Goal: Transaction & Acquisition: Purchase product/service

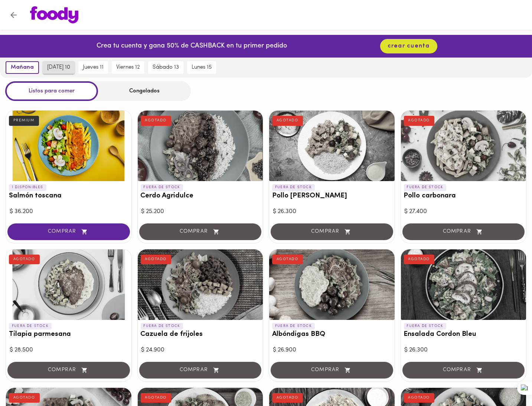
click at [66, 62] on button "miércoles 10" at bounding box center [59, 67] width 32 height 13
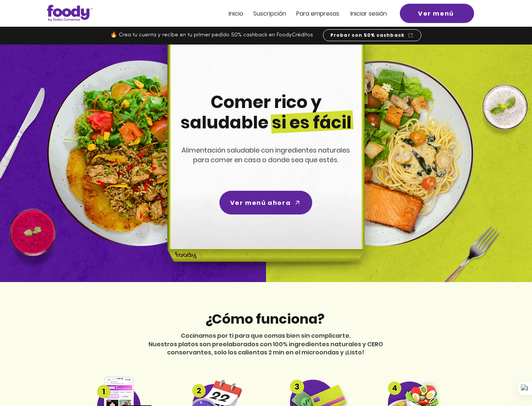
click at [236, 12] on span "Inicio" at bounding box center [236, 13] width 14 height 9
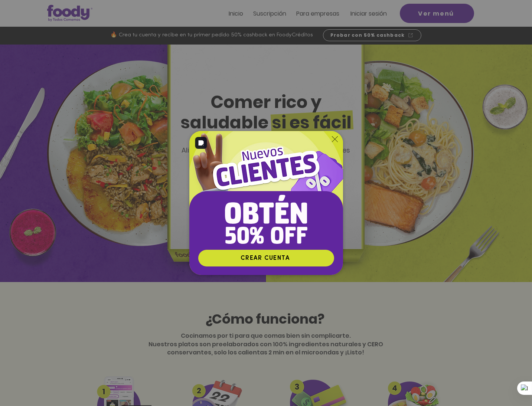
click at [336, 138] on icon "Volver al sitio" at bounding box center [335, 139] width 6 height 6
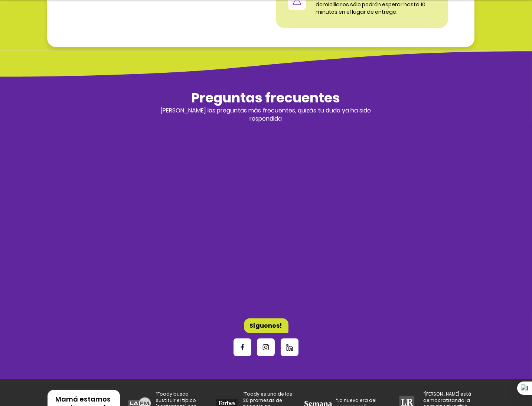
scroll to position [2228, 0]
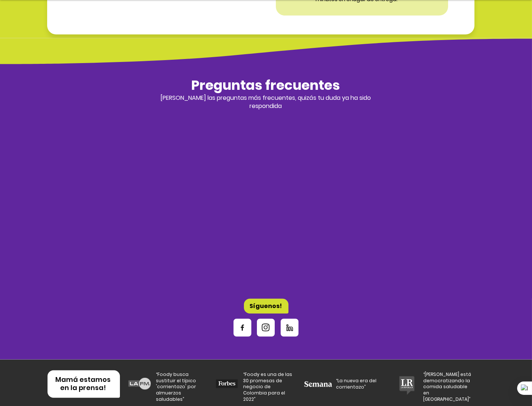
click at [267, 324] on icon "Instagram" at bounding box center [265, 327] width 9 height 9
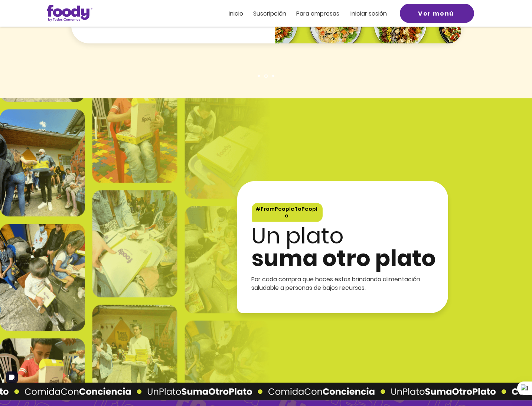
scroll to position [1225, 0]
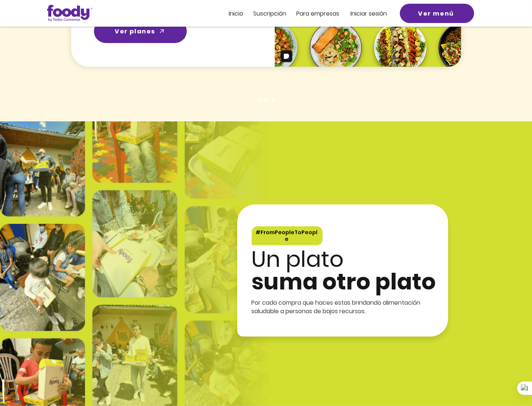
click at [276, 16] on span "Suscripción" at bounding box center [270, 13] width 33 height 9
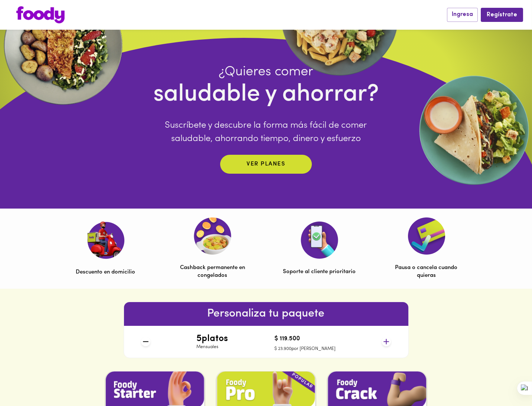
scroll to position [74, 0]
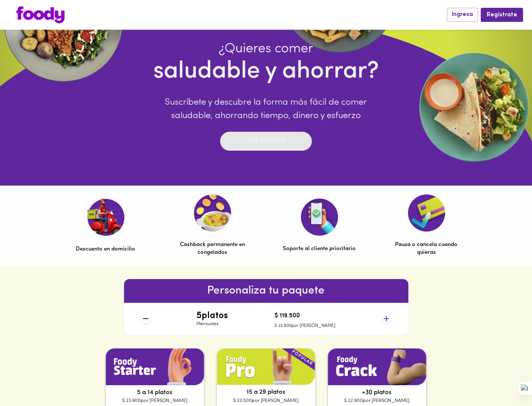
click at [281, 143] on p "Ver planes" at bounding box center [266, 141] width 39 height 9
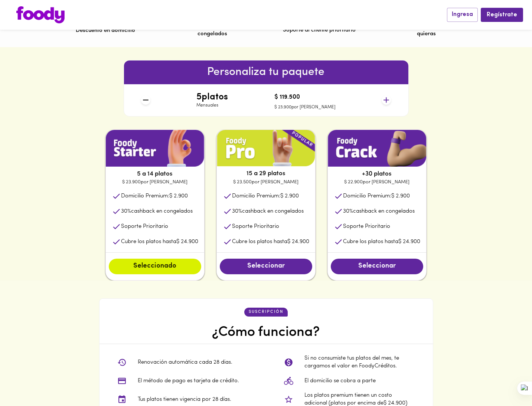
scroll to position [260, 0]
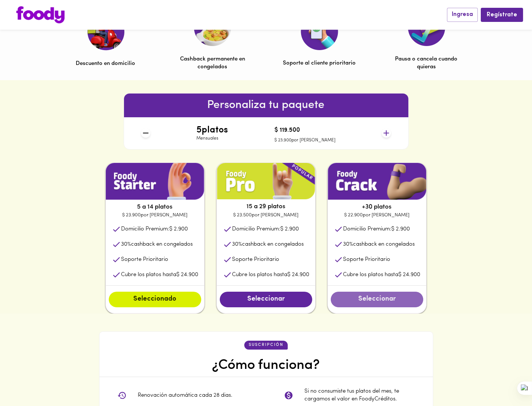
click at [379, 304] on span "Seleccionar" at bounding box center [377, 300] width 78 height 8
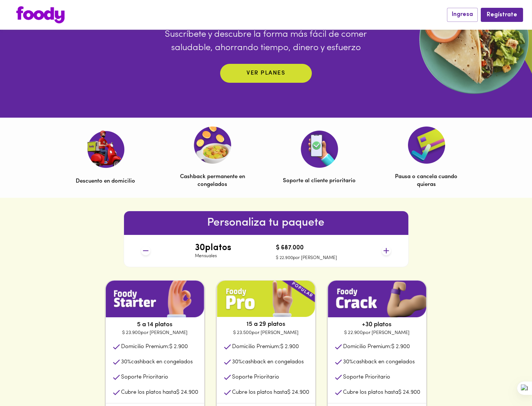
scroll to position [186, 0]
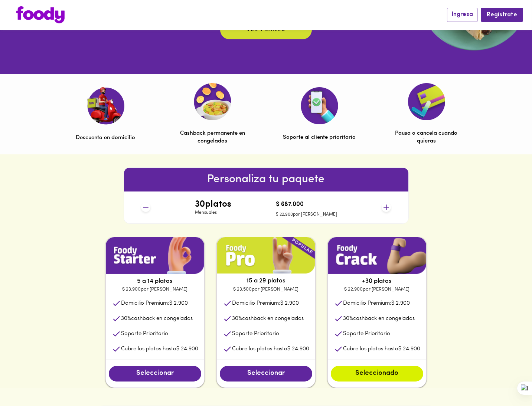
click at [391, 209] on div "30 platos Mensuales $ 687.000 $ 22.900 por plato" at bounding box center [266, 208] width 256 height 32
click at [386, 208] on icon at bounding box center [387, 208] width 6 height 6
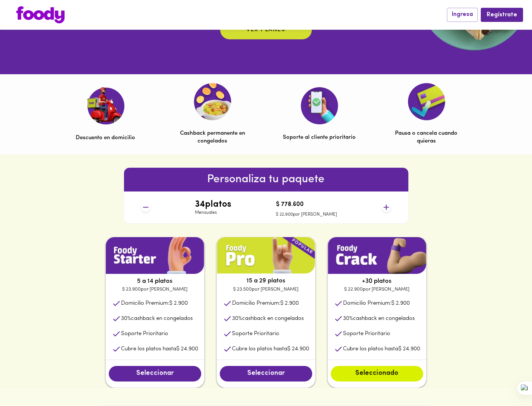
click at [386, 208] on icon at bounding box center [387, 208] width 6 height 6
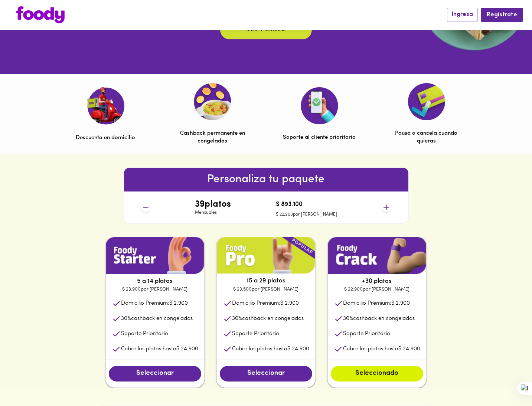
click at [386, 208] on icon at bounding box center [387, 208] width 6 height 6
click at [386, 208] on icon at bounding box center [386, 207] width 9 height 9
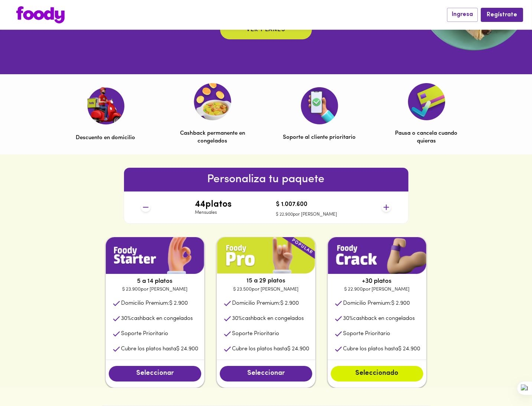
click at [386, 208] on icon at bounding box center [386, 207] width 9 height 9
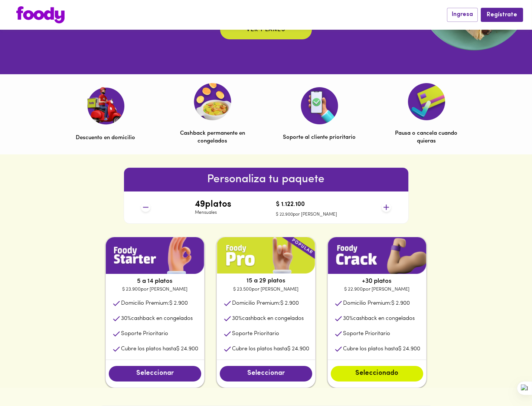
click at [386, 208] on icon at bounding box center [386, 207] width 9 height 9
click at [385, 207] on icon at bounding box center [386, 207] width 9 height 9
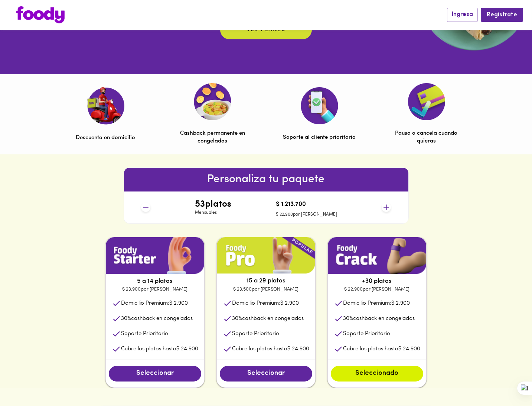
click at [385, 207] on icon at bounding box center [386, 207] width 9 height 9
click at [385, 207] on icon at bounding box center [387, 208] width 6 height 6
click at [385, 207] on icon at bounding box center [386, 207] width 9 height 9
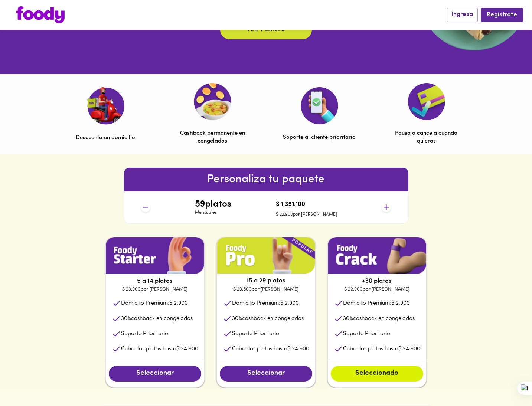
click at [385, 207] on icon at bounding box center [386, 207] width 9 height 9
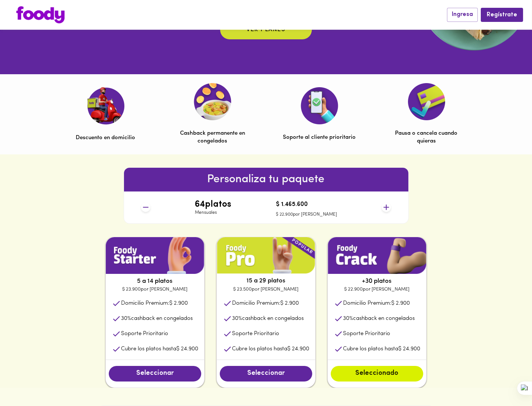
click at [385, 207] on icon at bounding box center [386, 207] width 9 height 9
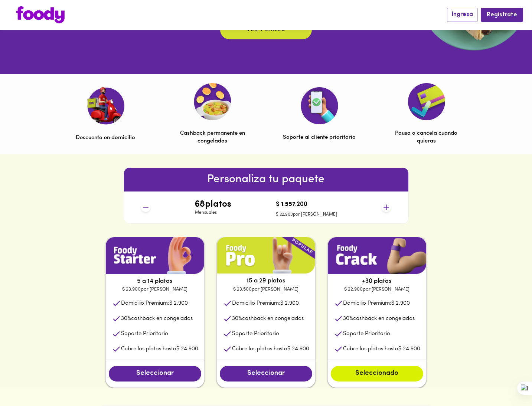
click at [385, 207] on icon at bounding box center [386, 207] width 9 height 9
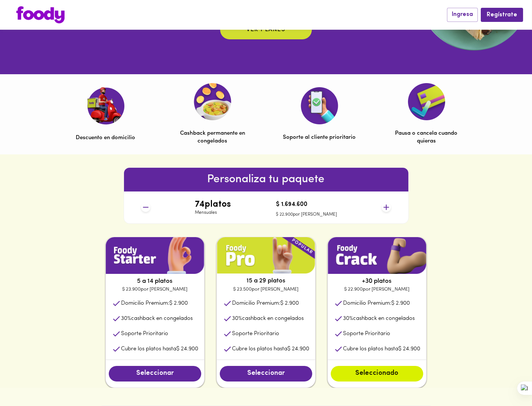
click at [385, 207] on icon at bounding box center [386, 207] width 9 height 9
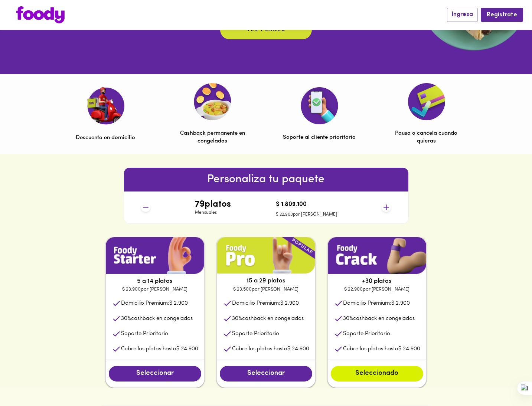
click at [385, 207] on icon at bounding box center [386, 207] width 9 height 9
click at [385, 207] on icon at bounding box center [387, 208] width 6 height 6
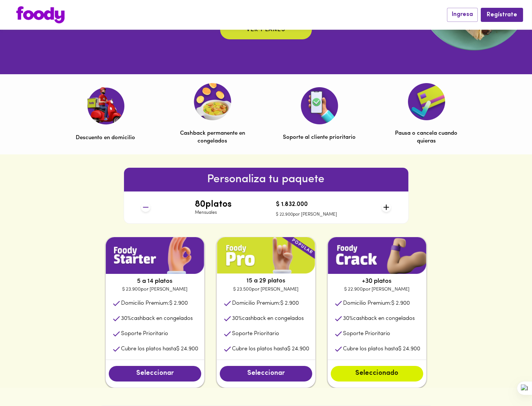
click at [385, 207] on icon at bounding box center [387, 208] width 6 height 6
click at [142, 207] on icon at bounding box center [145, 207] width 9 height 9
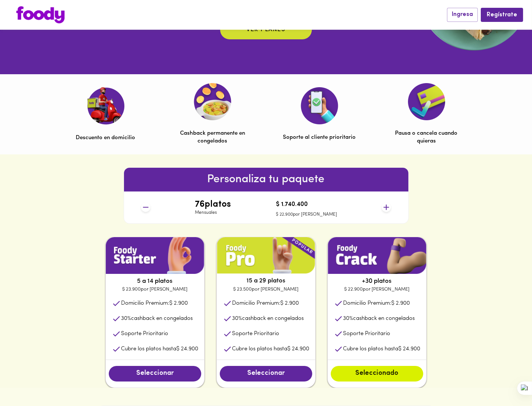
click at [142, 207] on icon at bounding box center [145, 207] width 9 height 9
click at [141, 208] on icon at bounding box center [145, 207] width 9 height 9
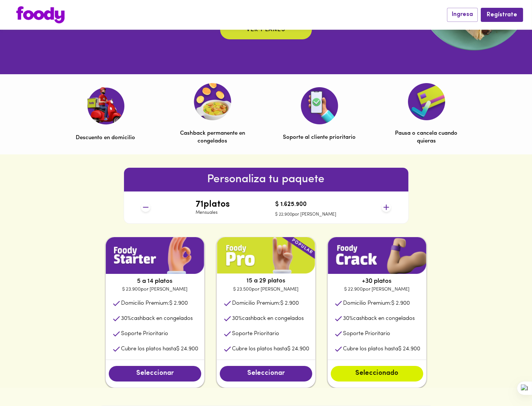
click at [141, 208] on icon at bounding box center [145, 207] width 9 height 9
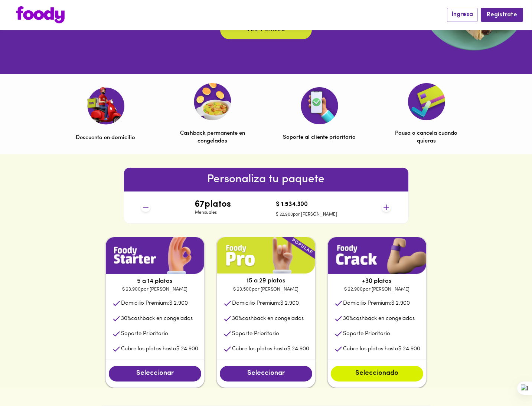
click at [141, 208] on icon at bounding box center [145, 207] width 9 height 9
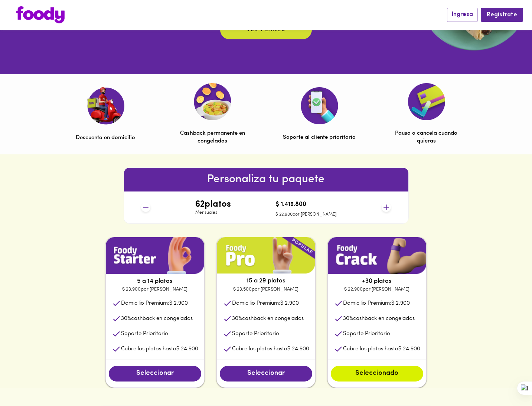
click at [141, 208] on icon at bounding box center [145, 207] width 9 height 9
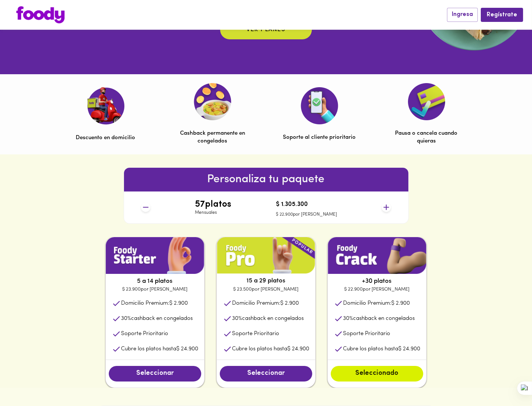
click at [141, 208] on icon at bounding box center [145, 207] width 9 height 9
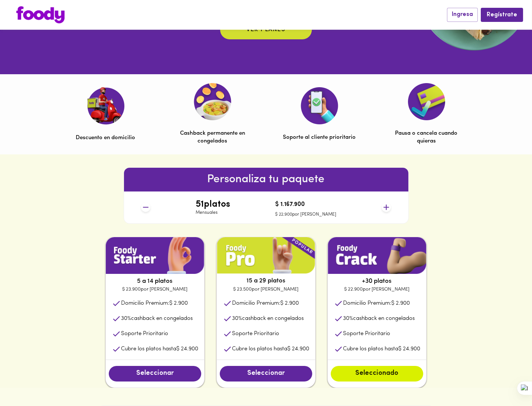
click at [388, 208] on icon at bounding box center [386, 207] width 9 height 9
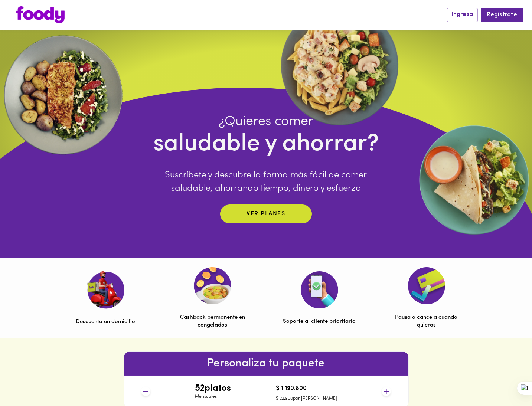
scroll to position [0, 0]
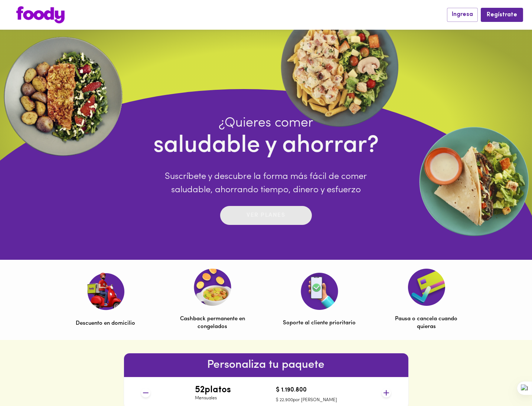
click at [281, 213] on p "Ver planes" at bounding box center [266, 215] width 39 height 9
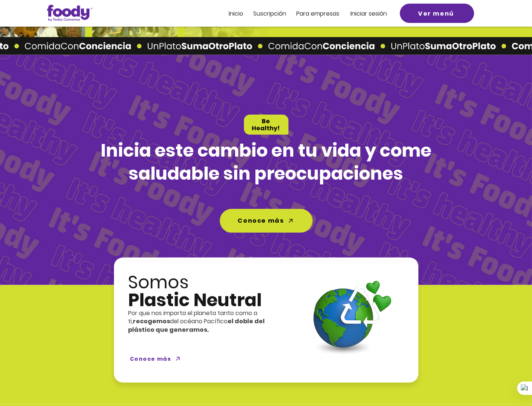
scroll to position [1371, 0]
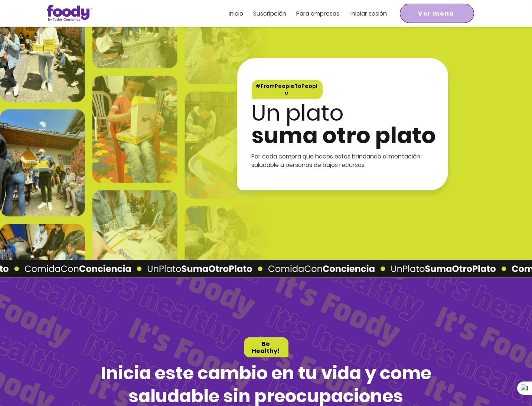
click at [440, 8] on span "Ver menú" at bounding box center [436, 13] width 71 height 16
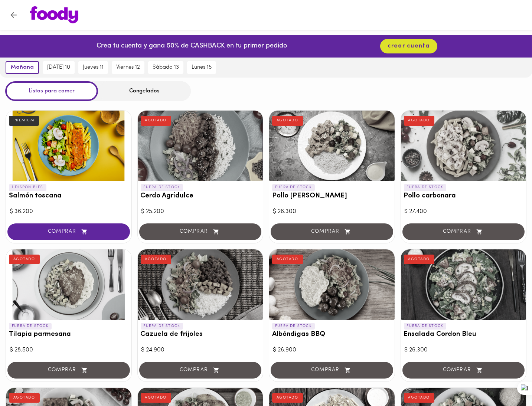
click at [138, 90] on div "Congelados" at bounding box center [144, 91] width 93 height 20
click at [157, 89] on div "Congelados" at bounding box center [144, 91] width 93 height 20
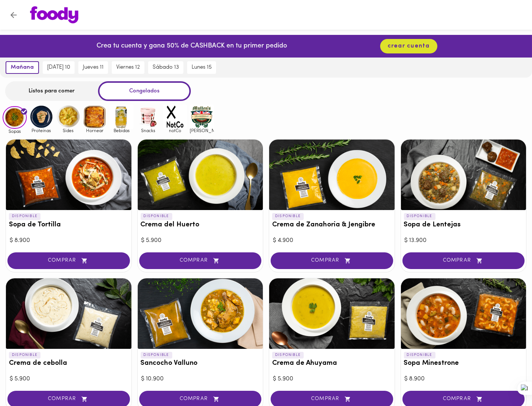
click at [467, 176] on div at bounding box center [463, 175] width 125 height 71
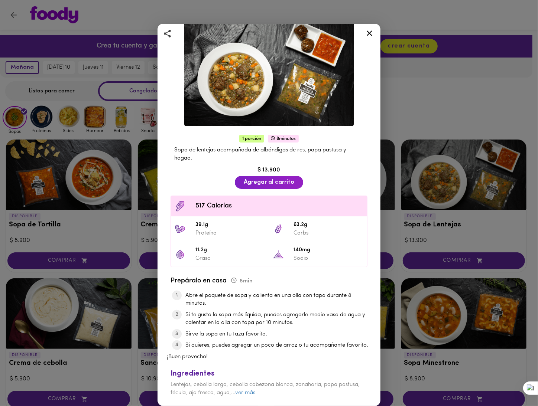
scroll to position [52, 0]
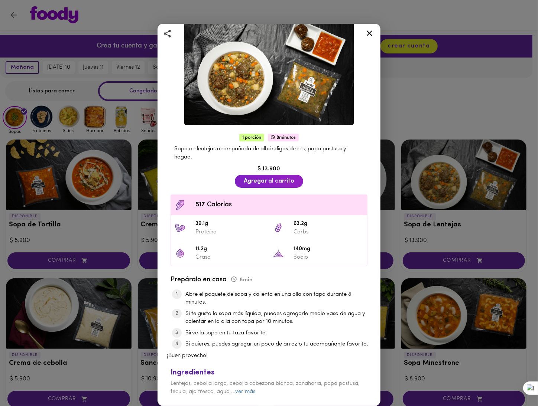
click at [255, 392] on link "ver más" at bounding box center [245, 392] width 20 height 6
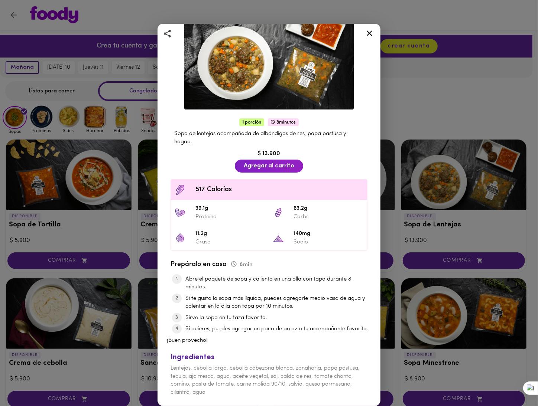
scroll to position [68, 0]
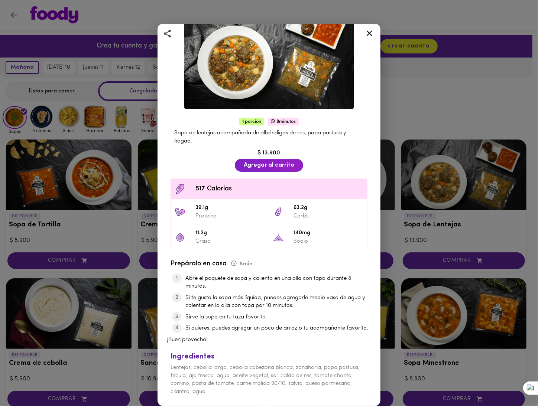
click at [363, 32] on div at bounding box center [369, 35] width 18 height 18
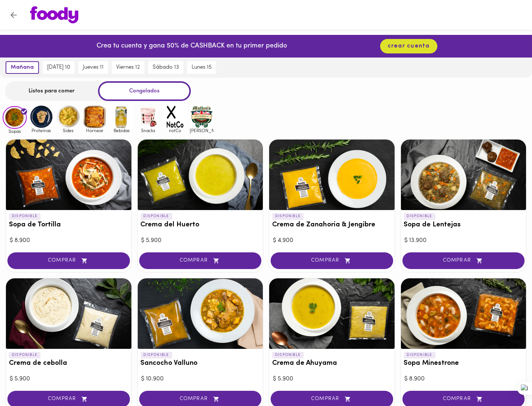
click at [43, 116] on img at bounding box center [41, 117] width 24 height 24
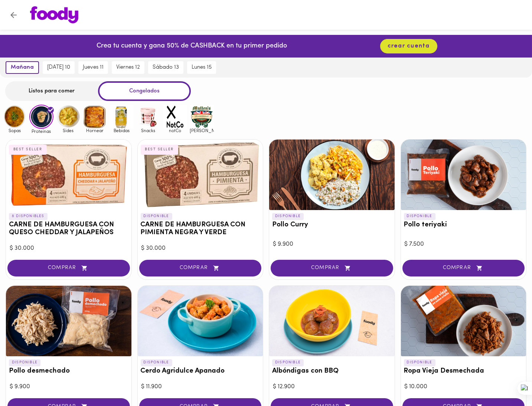
click at [491, 117] on div "Sopas Proteinas Sides Hornear Bebidas Snacks notCo mullens" at bounding box center [266, 119] width 532 height 29
click at [64, 114] on img at bounding box center [68, 117] width 24 height 24
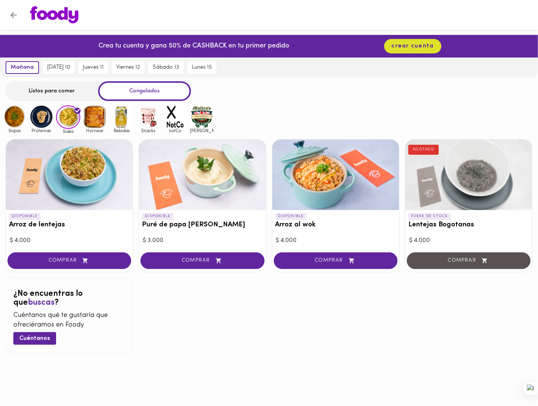
click at [65, 203] on div at bounding box center [69, 175] width 127 height 71
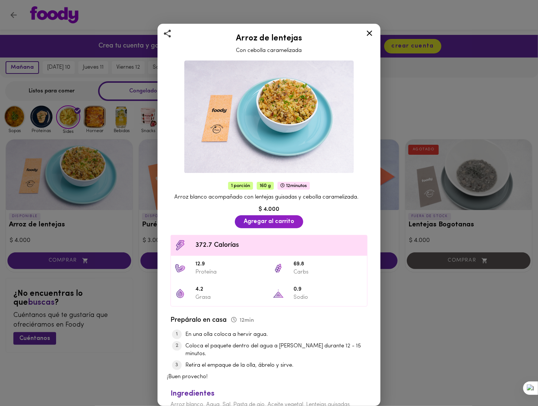
click at [370, 34] on icon at bounding box center [369, 33] width 6 height 6
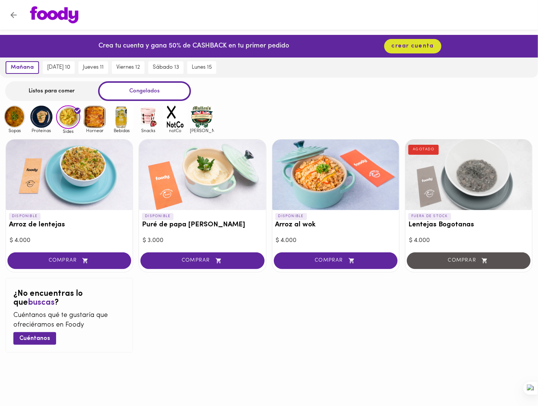
click at [95, 120] on img at bounding box center [95, 117] width 24 height 24
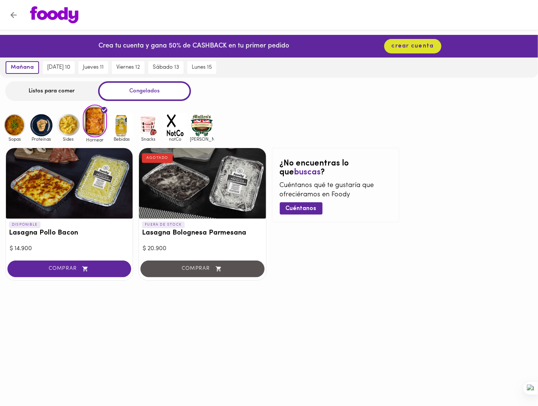
click at [124, 128] on img at bounding box center [122, 125] width 24 height 24
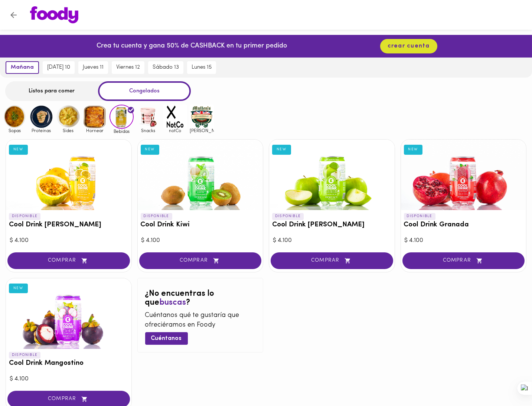
click at [150, 122] on img at bounding box center [148, 117] width 24 height 24
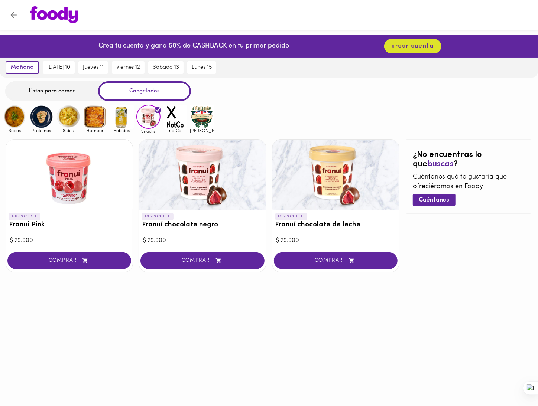
drag, startPoint x: 322, startPoint y: 178, endPoint x: 320, endPoint y: 182, distance: 5.2
click at [322, 177] on div at bounding box center [335, 175] width 127 height 71
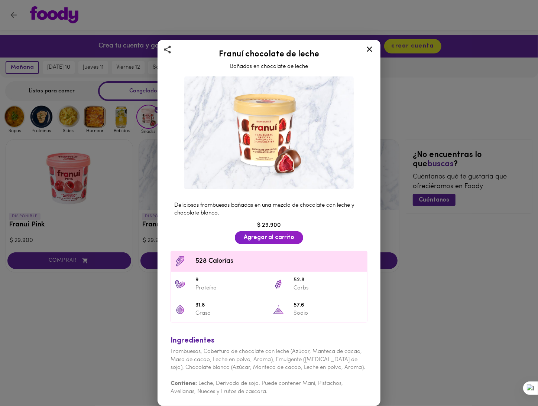
click at [371, 49] on icon at bounding box center [369, 49] width 9 height 9
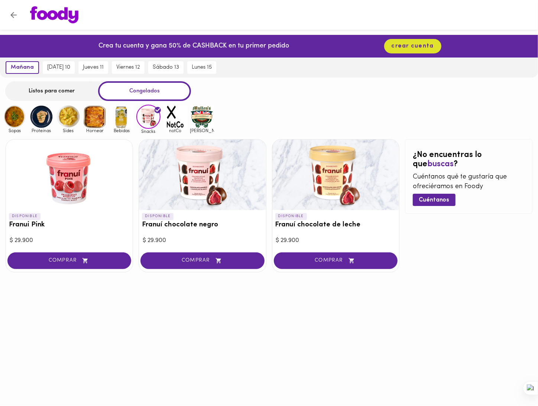
click at [182, 117] on img at bounding box center [175, 117] width 24 height 24
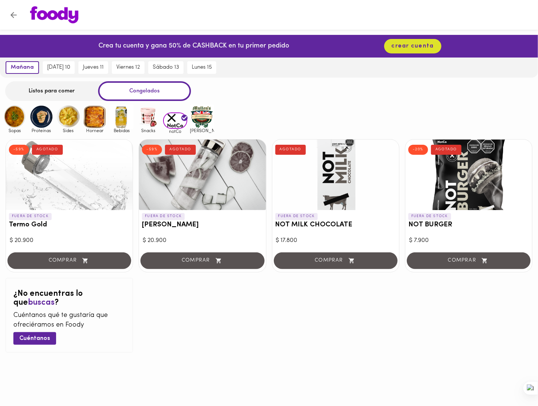
click at [203, 115] on img at bounding box center [202, 117] width 24 height 24
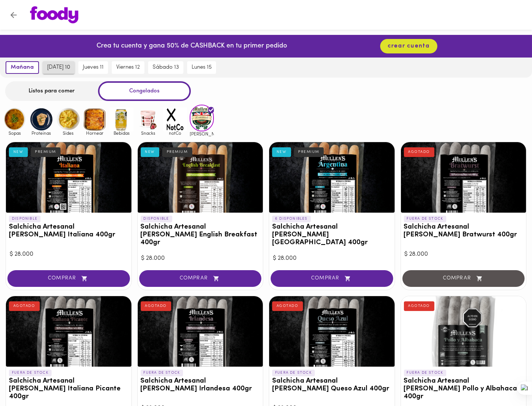
click at [69, 65] on span "miércoles 10" at bounding box center [58, 67] width 23 height 7
click at [69, 70] on span "miércoles 10" at bounding box center [57, 67] width 25 height 7
click at [57, 92] on div "Listos para comer" at bounding box center [51, 91] width 93 height 20
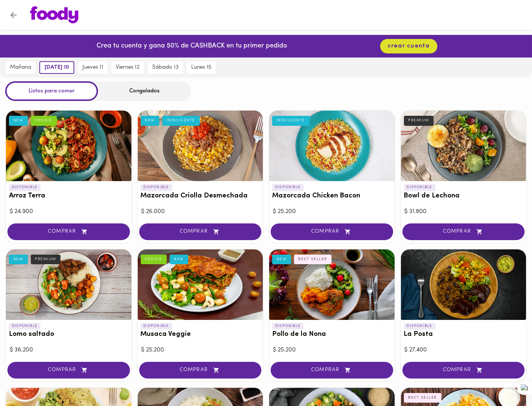
click at [234, 93] on div "Listos para comer Congelados" at bounding box center [266, 91] width 532 height 20
click at [413, 44] on span "crear cuenta" at bounding box center [409, 46] width 42 height 7
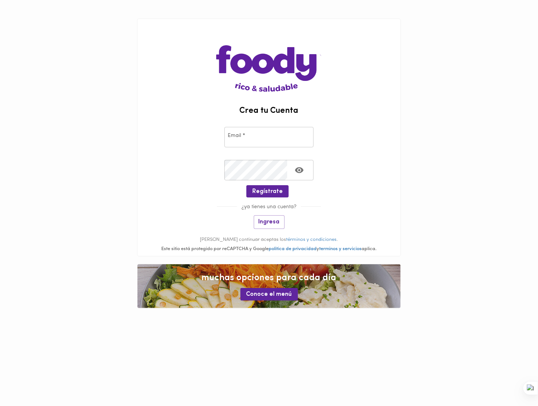
click at [254, 138] on input "email" at bounding box center [268, 137] width 89 height 20
type input "nataliatobal3@gmail.com"
click at [291, 175] on button "Toggle password visibility" at bounding box center [299, 170] width 18 height 18
click at [301, 171] on icon "Toggle password visibility" at bounding box center [299, 170] width 9 height 7
click at [279, 192] on span "Regístrate" at bounding box center [267, 191] width 30 height 7
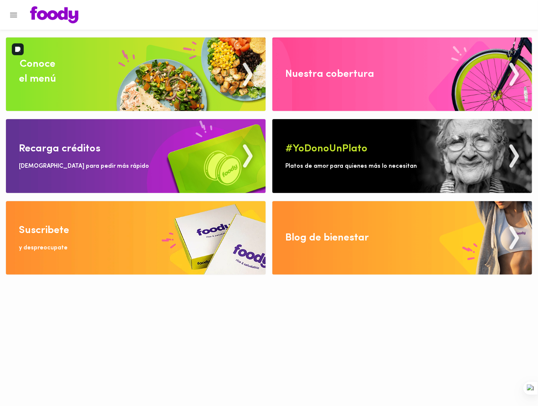
click at [122, 73] on img at bounding box center [136, 74] width 260 height 74
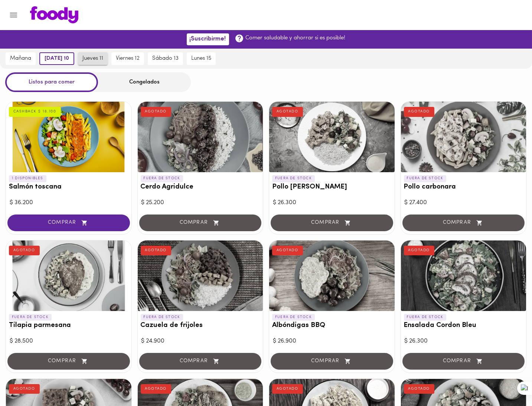
click at [96, 59] on span "jueves 11" at bounding box center [92, 58] width 21 height 7
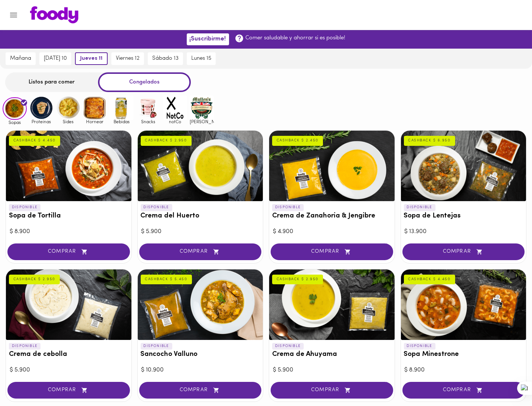
click at [44, 108] on img at bounding box center [41, 108] width 24 height 24
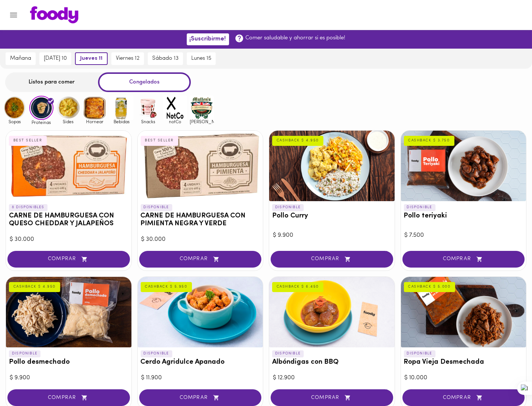
click at [72, 111] on img at bounding box center [68, 108] width 24 height 24
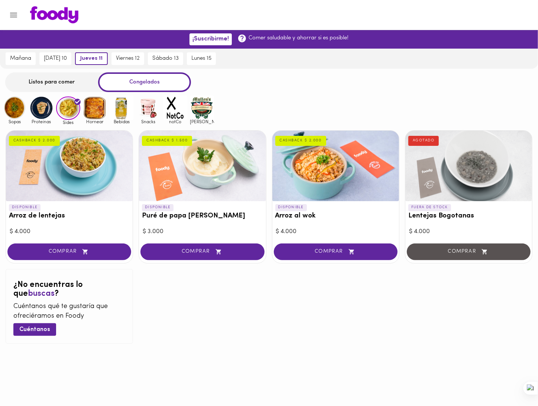
click at [76, 165] on div at bounding box center [69, 166] width 127 height 71
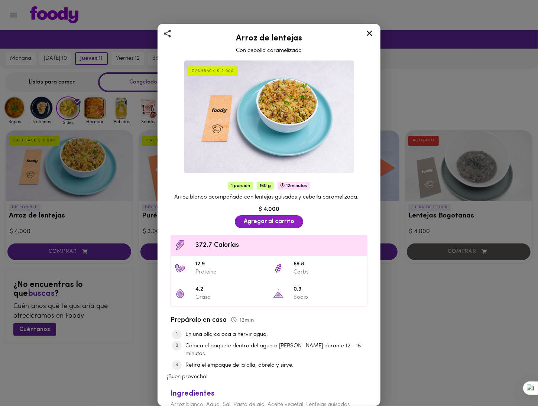
scroll to position [25, 0]
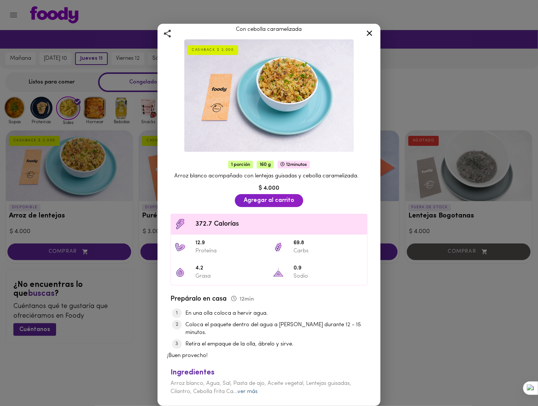
click at [254, 392] on link "ver más" at bounding box center [247, 392] width 20 height 6
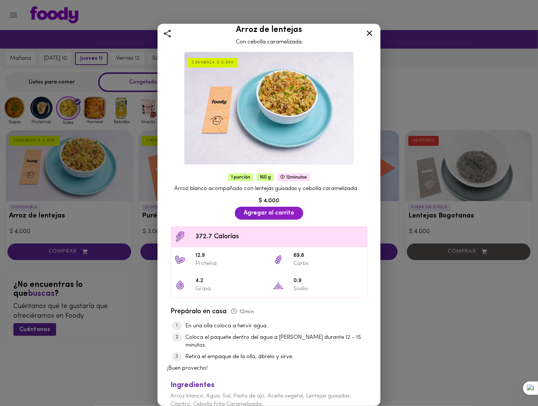
scroll to position [0, 0]
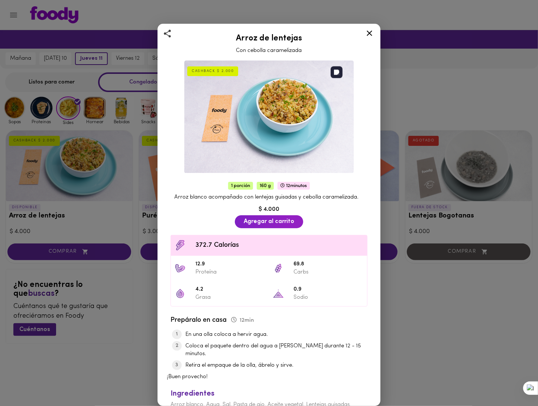
click at [288, 89] on img at bounding box center [268, 117] width 169 height 113
click at [372, 32] on icon at bounding box center [369, 33] width 9 height 9
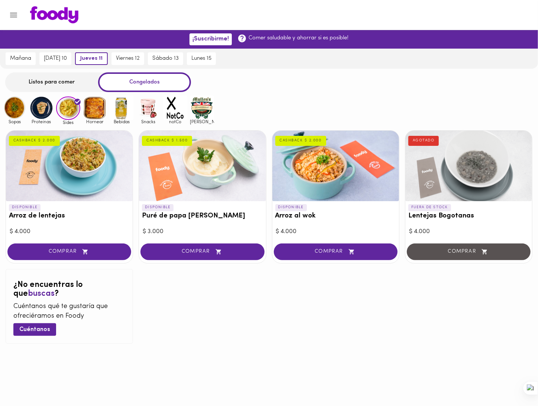
drag, startPoint x: 451, startPoint y: 95, endPoint x: 415, endPoint y: 105, distance: 37.3
click at [451, 96] on div "Listos para comer Congelados Sopas Proteinas Sides Hornear Bebidas Snacks notCo…" at bounding box center [269, 210] width 538 height 277
click at [361, 159] on div at bounding box center [335, 166] width 127 height 71
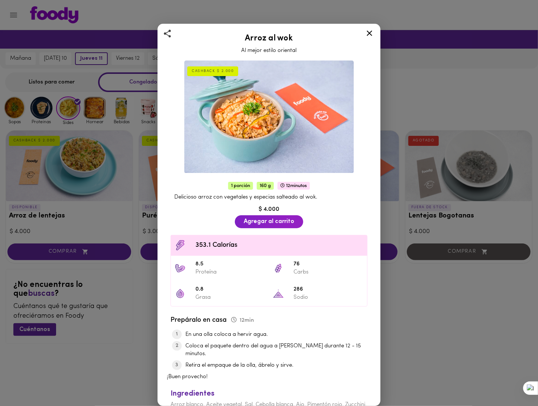
click at [375, 32] on div at bounding box center [369, 35] width 18 height 18
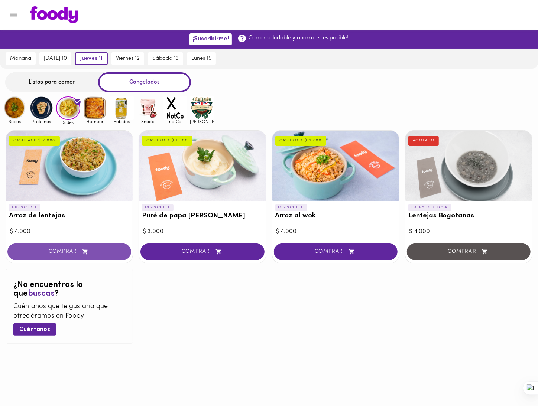
click at [68, 257] on button "COMPRAR" at bounding box center [69, 252] width 124 height 17
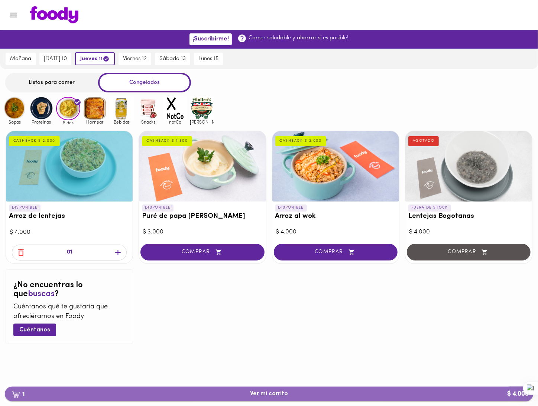
click at [283, 395] on span "1 Ver mi carrito $ 4.000" at bounding box center [269, 394] width 38 height 7
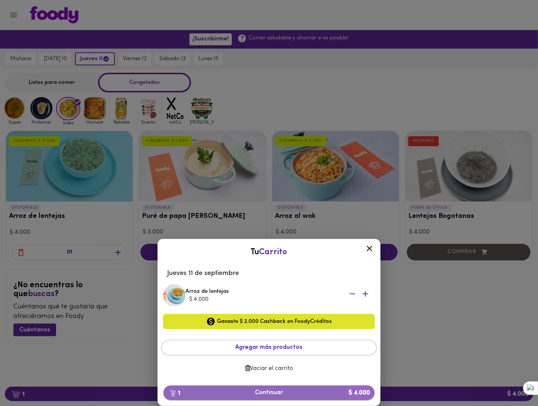
click at [304, 392] on span "1 Continuar $ 4.000" at bounding box center [268, 392] width 199 height 7
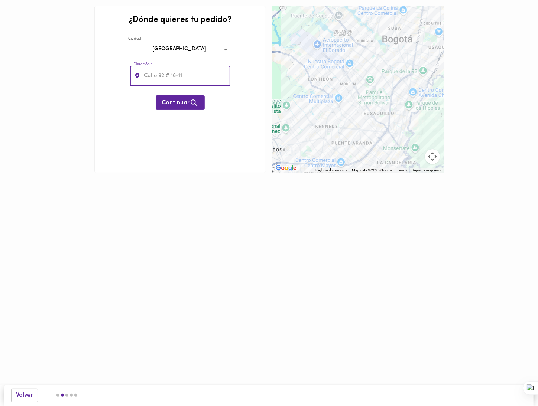
drag, startPoint x: 166, startPoint y: 70, endPoint x: 167, endPoint y: 75, distance: 5.0
click at [166, 71] on input "text" at bounding box center [186, 76] width 88 height 20
type input "c"
type input "calle 100"
click at [181, 81] on input "calle 100" at bounding box center [186, 76] width 88 height 20
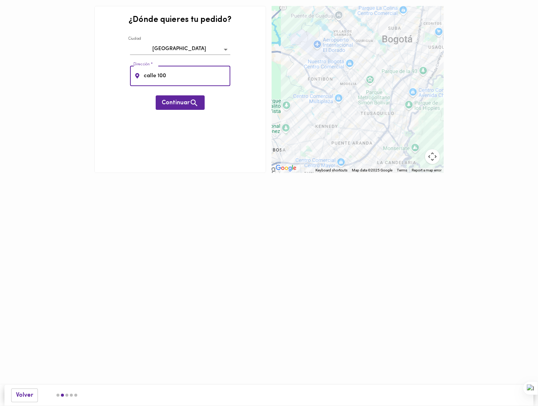
drag, startPoint x: 176, startPoint y: 76, endPoint x: 48, endPoint y: 89, distance: 128.7
click at [48, 88] on div "¿Dónde quieres tu pedido? Ciudad Bogotá bogota Dirección * calle 100 Dirección …" at bounding box center [269, 89] width 532 height 173
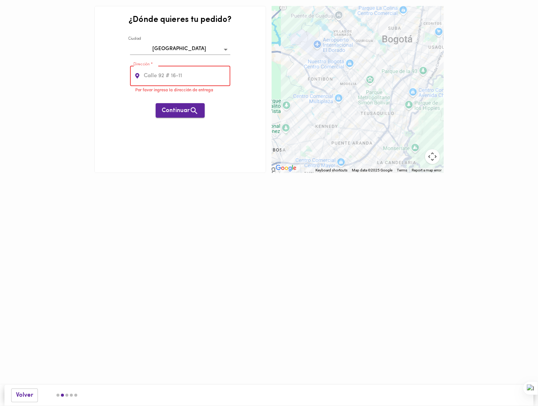
paste input "calle 100"
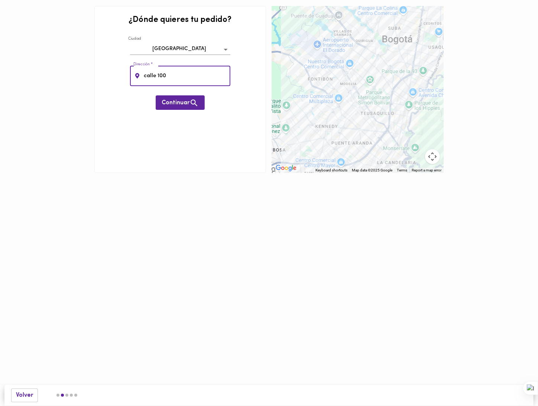
click at [179, 75] on input "calle 100" at bounding box center [186, 76] width 88 height 20
click at [170, 106] on span "Continuar" at bounding box center [180, 102] width 37 height 9
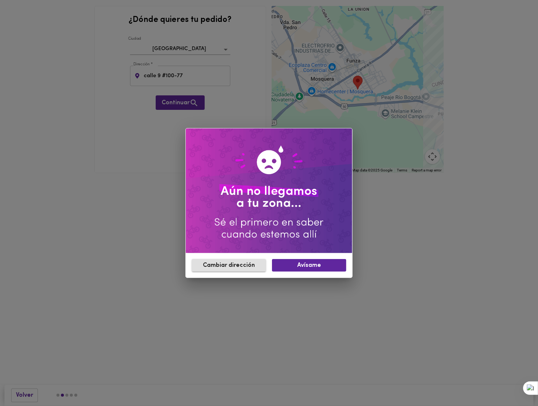
click at [242, 269] on span "Cambiar dirección" at bounding box center [229, 265] width 62 height 7
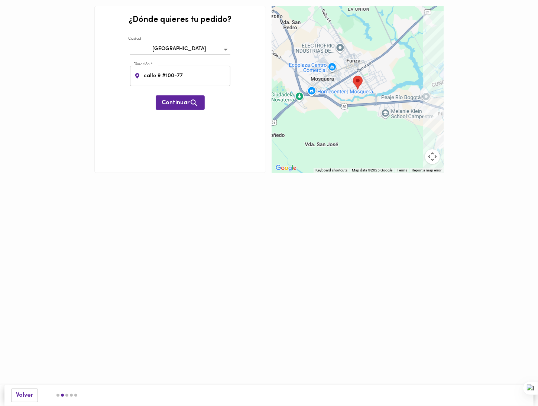
click at [159, 74] on input "calle 9 #100-77" at bounding box center [186, 76] width 88 height 20
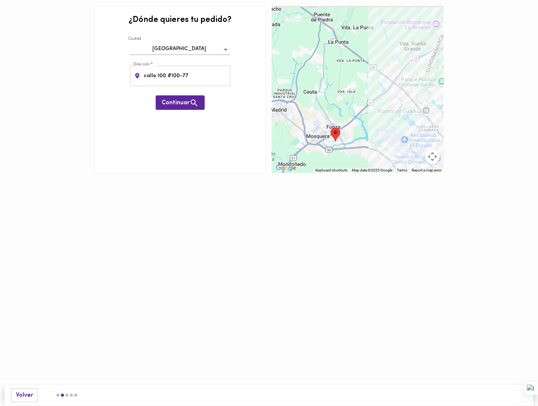
drag, startPoint x: 411, startPoint y: 36, endPoint x: 370, endPoint y: 114, distance: 87.2
click at [369, 113] on div at bounding box center [358, 89] width 172 height 167
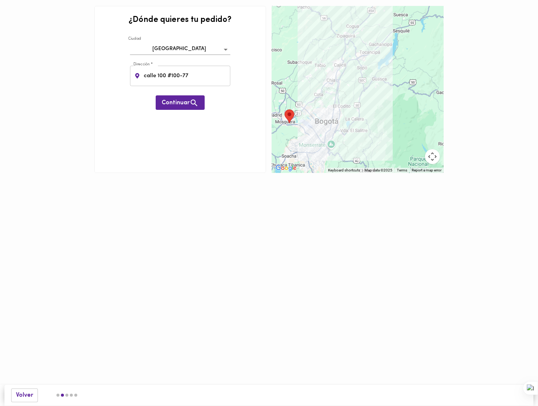
drag, startPoint x: 435, startPoint y: 115, endPoint x: 368, endPoint y: 106, distance: 67.5
click at [368, 106] on div at bounding box center [358, 89] width 172 height 167
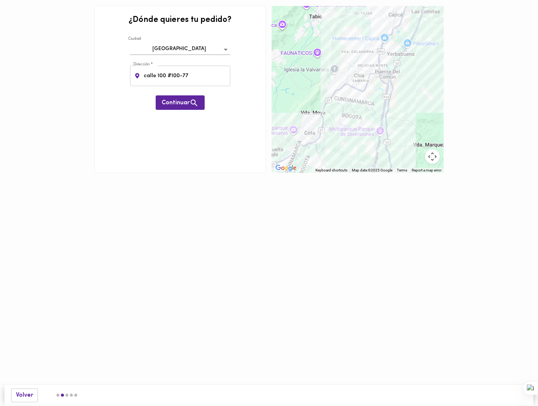
drag, startPoint x: 353, startPoint y: 68, endPoint x: 416, endPoint y: 123, distance: 83.4
click at [416, 123] on div at bounding box center [358, 89] width 172 height 167
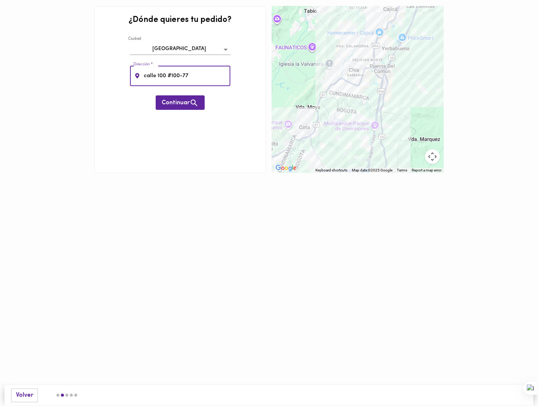
drag, startPoint x: 167, startPoint y: 76, endPoint x: 157, endPoint y: 76, distance: 9.7
click at [157, 76] on input "calle 100 #100-77" at bounding box center [186, 76] width 88 height 20
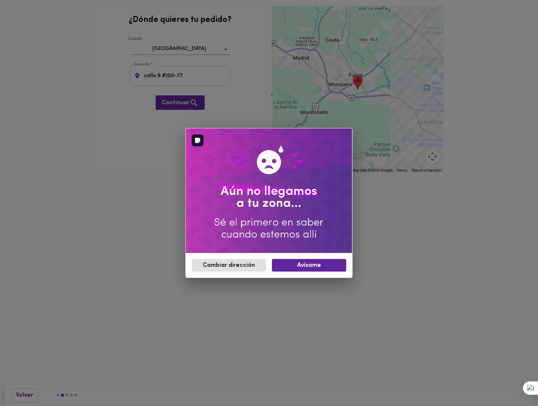
drag, startPoint x: 389, startPoint y: 78, endPoint x: 223, endPoint y: 225, distance: 222.5
click at [266, 140] on div "Cambiar dirección Avísame" at bounding box center [269, 203] width 538 height 406
drag, startPoint x: 242, startPoint y: 266, endPoint x: 262, endPoint y: 254, distance: 24.1
click at [242, 267] on span "Cambiar dirección" at bounding box center [229, 265] width 62 height 7
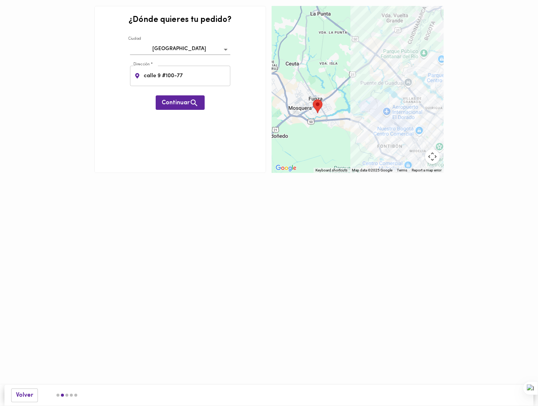
drag, startPoint x: 384, startPoint y: 101, endPoint x: 198, endPoint y: 202, distance: 212.2
click at [198, 195] on html "¿Dónde quieres tu pedido? Ciudad Bogotá bogota Dirección * calle 9 #100-77 Dire…" at bounding box center [269, 97] width 538 height 195
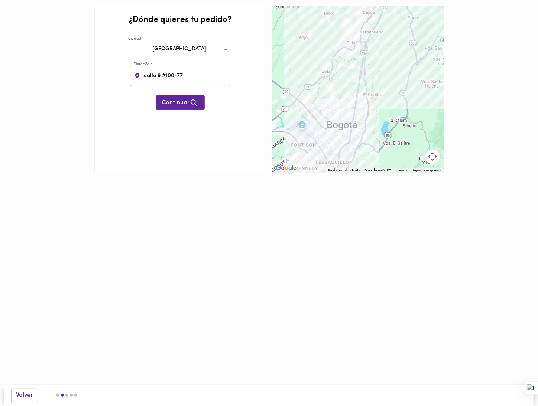
drag, startPoint x: 302, startPoint y: 106, endPoint x: 366, endPoint y: 61, distance: 78.5
click at [366, 61] on div at bounding box center [358, 89] width 172 height 167
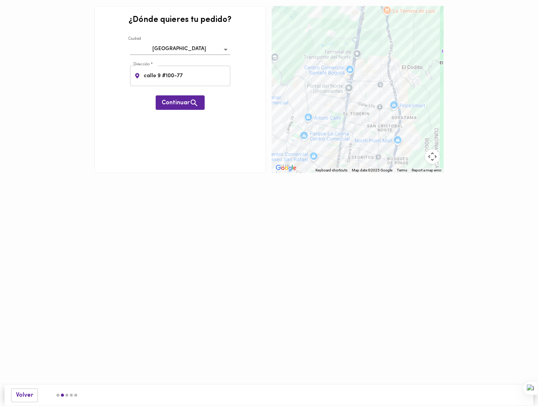
drag, startPoint x: 377, startPoint y: 40, endPoint x: 335, endPoint y: 163, distance: 130.4
click at [335, 163] on div at bounding box center [358, 89] width 172 height 167
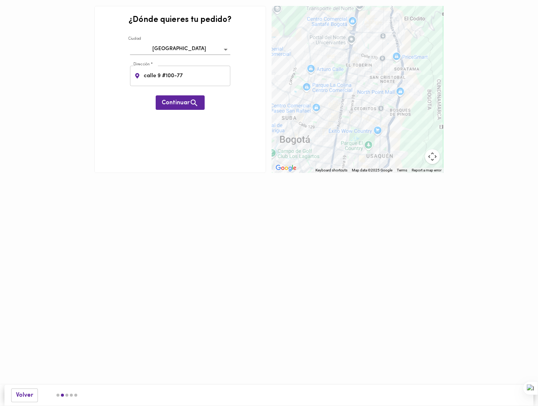
drag, startPoint x: 367, startPoint y: 66, endPoint x: 381, endPoint y: -7, distance: 73.7
click at [381, 0] on html "¿Dónde quieres tu pedido? Ciudad Bogotá bogota Dirección * calle 9 #100-77 Dire…" at bounding box center [269, 97] width 538 height 195
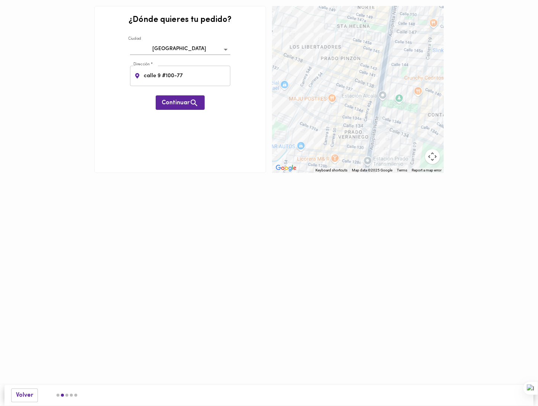
drag, startPoint x: 368, startPoint y: 40, endPoint x: 392, endPoint y: 23, distance: 29.1
click at [414, 0] on html "¿Dónde quieres tu pedido? Ciudad Bogotá bogota Dirección * calle 9 #100-77 Dire…" at bounding box center [269, 97] width 538 height 195
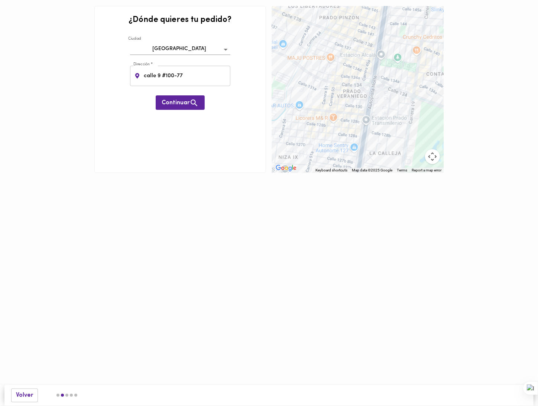
drag, startPoint x: 358, startPoint y: 127, endPoint x: 353, endPoint y: 89, distance: 37.5
click at [353, 89] on div at bounding box center [358, 89] width 172 height 167
click at [160, 75] on input "calle 9 #100-77" at bounding box center [186, 76] width 88 height 20
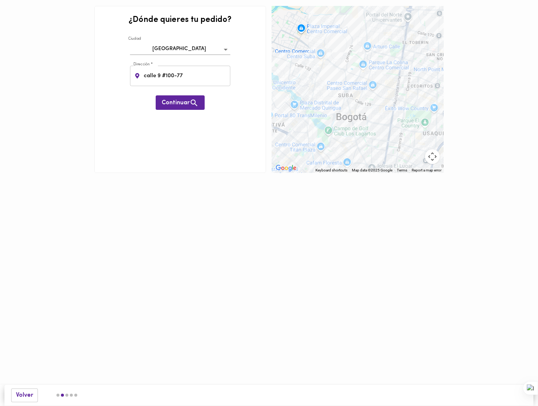
drag, startPoint x: 366, startPoint y: 135, endPoint x: 378, endPoint y: 108, distance: 29.6
click at [379, 108] on div at bounding box center [358, 89] width 172 height 167
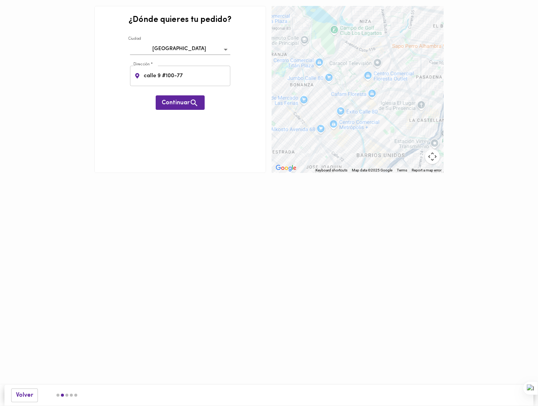
drag, startPoint x: 355, startPoint y: 120, endPoint x: 394, endPoint y: 53, distance: 77.7
click at [394, 52] on div at bounding box center [358, 89] width 172 height 167
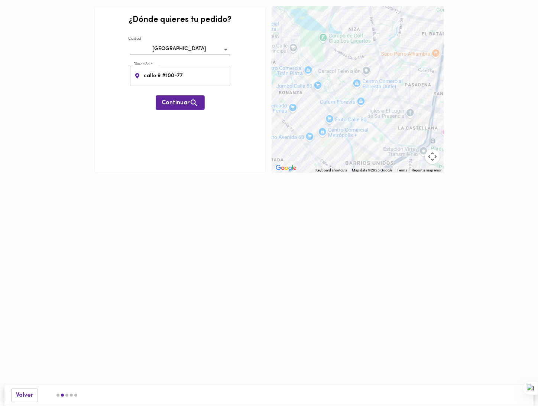
drag, startPoint x: 378, startPoint y: 151, endPoint x: 366, endPoint y: 157, distance: 13.1
click at [366, 157] on div at bounding box center [358, 89] width 172 height 167
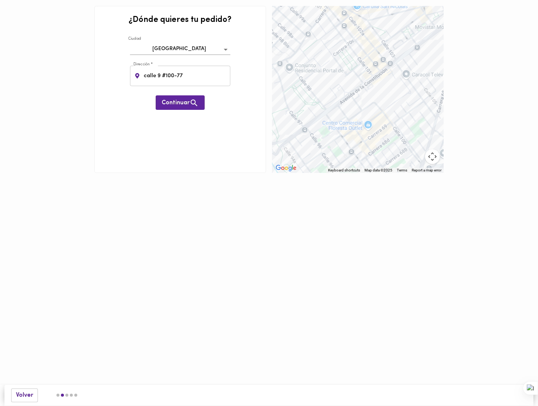
drag, startPoint x: 384, startPoint y: 87, endPoint x: 409, endPoint y: 98, distance: 27.3
click at [409, 98] on div at bounding box center [358, 89] width 172 height 167
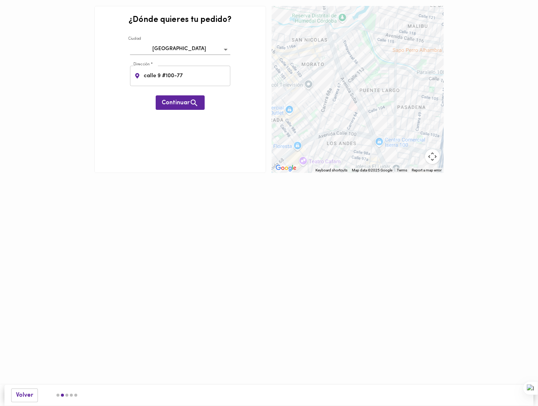
drag, startPoint x: 401, startPoint y: 123, endPoint x: 303, endPoint y: 123, distance: 97.6
click at [303, 123] on div at bounding box center [358, 89] width 172 height 167
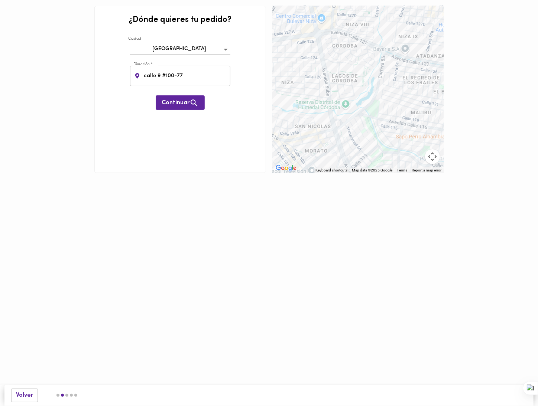
drag, startPoint x: 340, startPoint y: 73, endPoint x: 355, endPoint y: 129, distance: 58.2
click at [345, 154] on div at bounding box center [358, 89] width 172 height 167
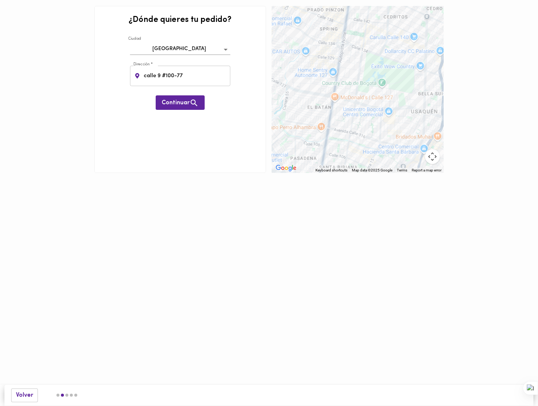
drag, startPoint x: 369, startPoint y: 75, endPoint x: 290, endPoint y: 77, distance: 78.7
click at [278, 74] on div at bounding box center [358, 89] width 172 height 167
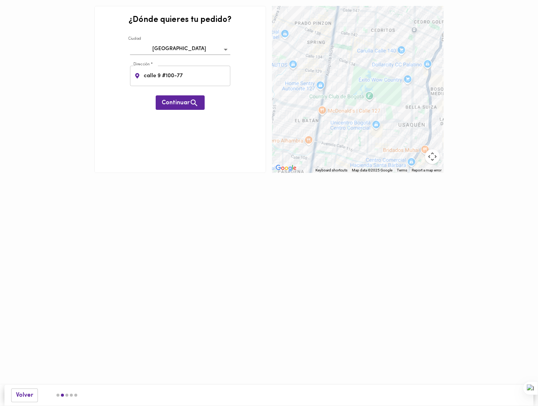
drag, startPoint x: 379, startPoint y: 132, endPoint x: 363, endPoint y: 147, distance: 21.8
click at [363, 147] on div at bounding box center [358, 89] width 172 height 167
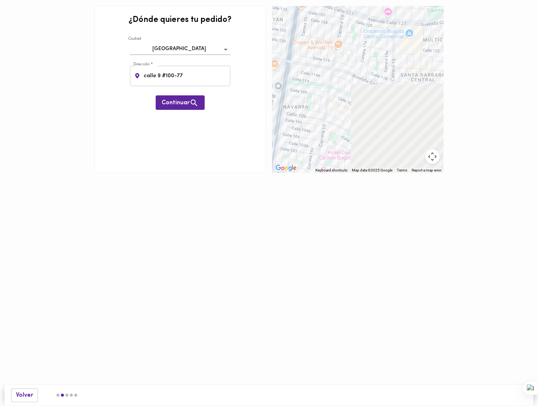
drag, startPoint x: 314, startPoint y: 145, endPoint x: 349, endPoint y: 12, distance: 137.8
click at [349, 12] on div at bounding box center [358, 89] width 172 height 167
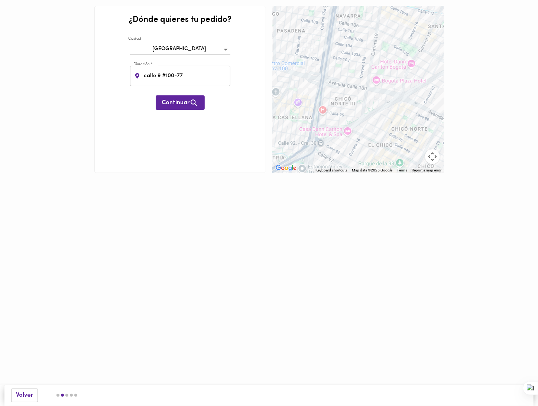
drag, startPoint x: 324, startPoint y: 138, endPoint x: 369, endPoint y: 65, distance: 85.8
click at [376, 52] on div at bounding box center [358, 89] width 172 height 167
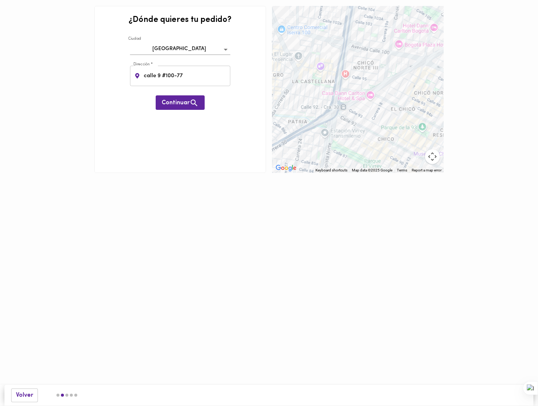
drag, startPoint x: 324, startPoint y: 126, endPoint x: 346, endPoint y: 88, distance: 44.1
click at [346, 88] on div at bounding box center [358, 89] width 172 height 167
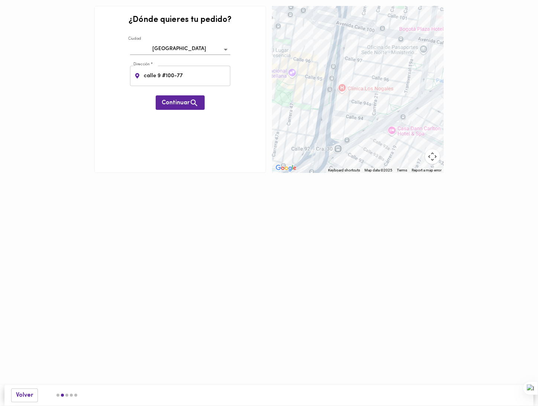
drag, startPoint x: 372, startPoint y: 73, endPoint x: 390, endPoint y: 89, distance: 25.0
click at [398, 81] on div at bounding box center [358, 89] width 172 height 167
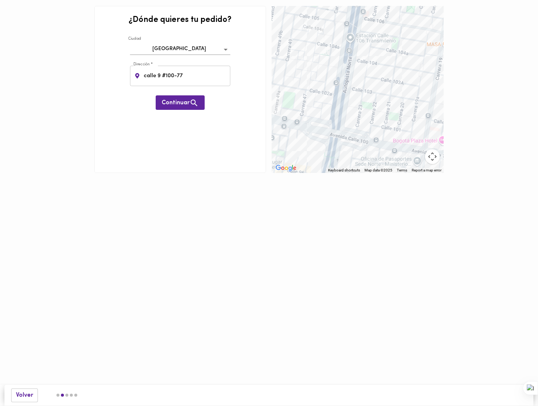
drag, startPoint x: 362, startPoint y: 62, endPoint x: 371, endPoint y: 128, distance: 66.7
click at [364, 159] on div at bounding box center [358, 89] width 172 height 167
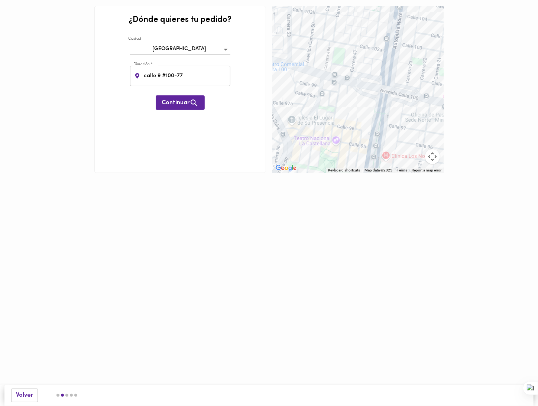
drag, startPoint x: 357, startPoint y: 106, endPoint x: 405, endPoint y: 66, distance: 62.5
click at [405, 66] on div at bounding box center [358, 89] width 172 height 167
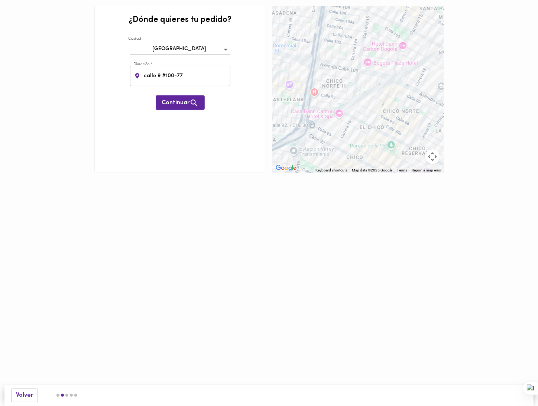
drag, startPoint x: 378, startPoint y: 88, endPoint x: 306, endPoint y: 65, distance: 76.0
click at [306, 65] on div at bounding box center [358, 89] width 172 height 167
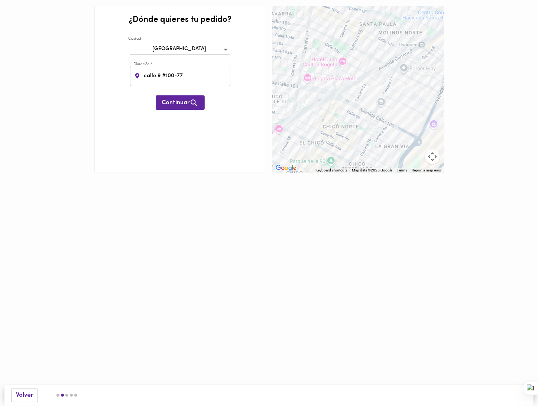
drag, startPoint x: 393, startPoint y: 87, endPoint x: 328, endPoint y: 104, distance: 67.2
click at [329, 104] on div at bounding box center [358, 89] width 172 height 167
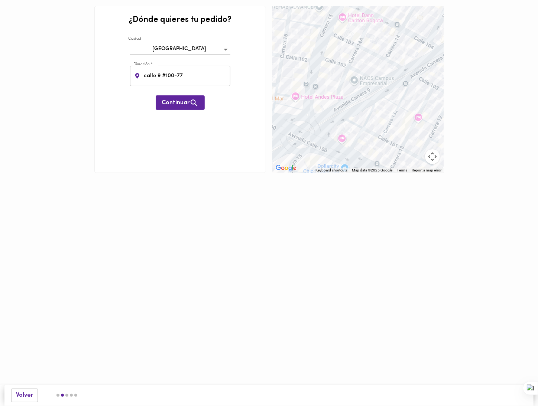
drag, startPoint x: 304, startPoint y: 105, endPoint x: 332, endPoint y: 112, distance: 29.5
click at [332, 112] on div at bounding box center [358, 89] width 172 height 167
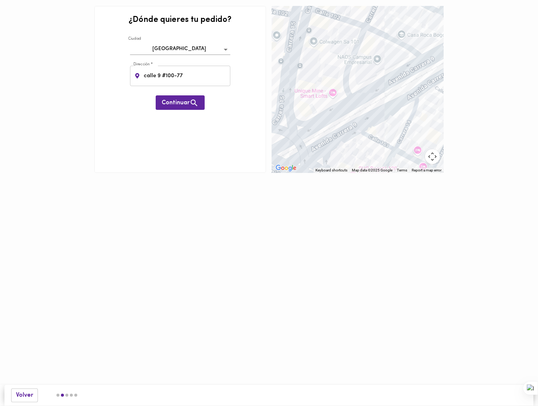
click at [333, 91] on div at bounding box center [358, 89] width 172 height 167
click at [335, 91] on div at bounding box center [358, 89] width 172 height 167
click at [332, 92] on div at bounding box center [358, 89] width 172 height 167
drag, startPoint x: 331, startPoint y: 93, endPoint x: 320, endPoint y: 94, distance: 10.9
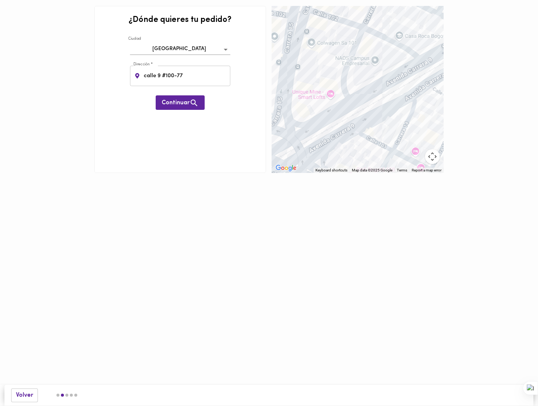
click at [330, 93] on div at bounding box center [358, 89] width 172 height 167
click at [303, 94] on div at bounding box center [358, 89] width 172 height 167
click at [310, 87] on div at bounding box center [358, 89] width 172 height 167
click at [303, 94] on div at bounding box center [358, 89] width 172 height 167
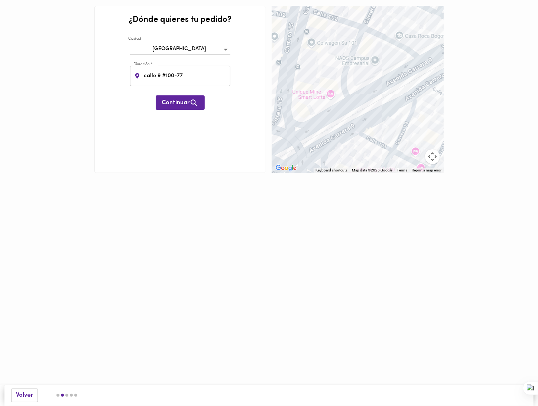
click at [303, 94] on div at bounding box center [358, 89] width 172 height 167
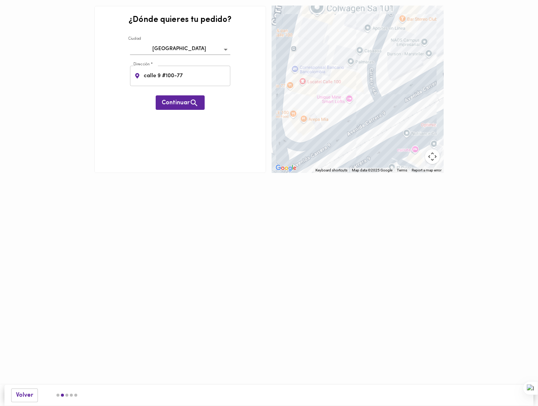
click at [303, 94] on div at bounding box center [358, 89] width 172 height 167
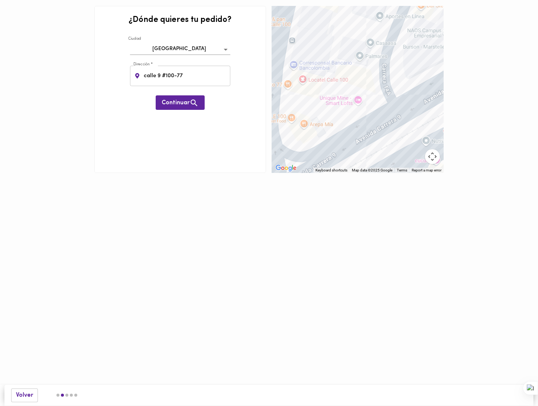
click at [349, 100] on div at bounding box center [358, 89] width 172 height 167
click at [358, 100] on div at bounding box center [358, 89] width 172 height 167
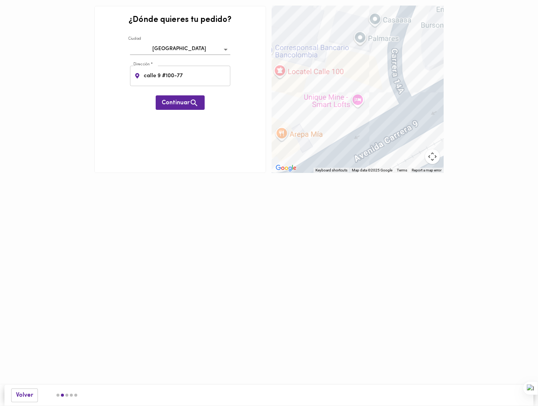
click at [358, 100] on div at bounding box center [358, 89] width 172 height 167
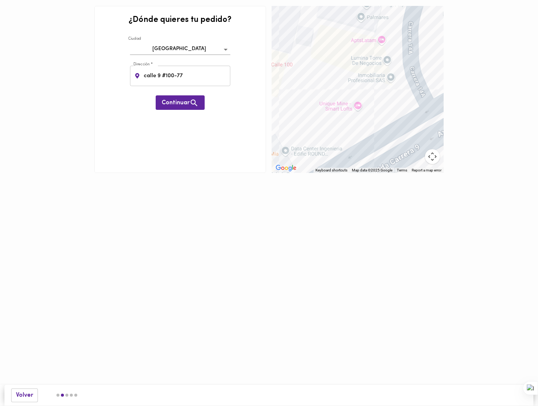
click at [356, 106] on div at bounding box center [358, 89] width 172 height 167
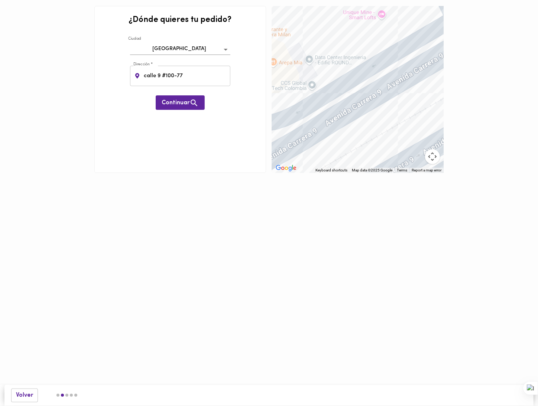
drag, startPoint x: 360, startPoint y: 144, endPoint x: 222, endPoint y: 85, distance: 149.9
click at [382, 54] on div at bounding box center [358, 89] width 172 height 167
click at [198, 79] on input "calle 9 #100-77" at bounding box center [186, 76] width 88 height 20
click at [149, 79] on input "calle 9 #100-77" at bounding box center [186, 76] width 88 height 20
click at [195, 72] on input "calle 9 #100-77" at bounding box center [186, 76] width 88 height 20
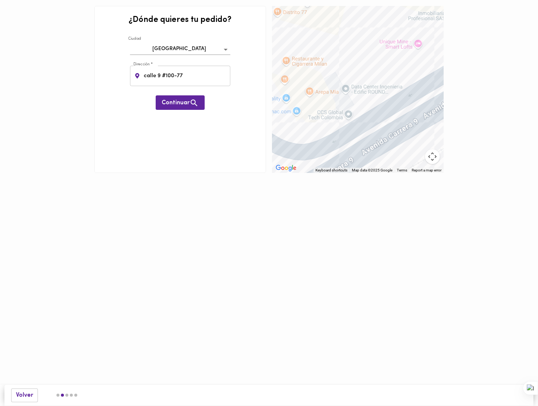
drag, startPoint x: 306, startPoint y: 89, endPoint x: 335, endPoint y: 115, distance: 38.1
click at [335, 115] on div at bounding box center [358, 89] width 172 height 167
click at [404, 45] on div at bounding box center [358, 89] width 172 height 167
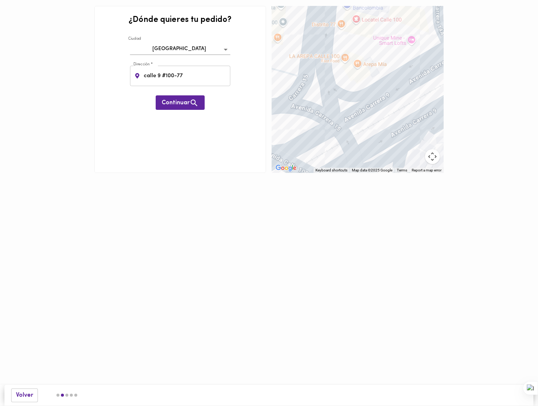
click at [409, 40] on div at bounding box center [358, 89] width 172 height 167
click at [410, 39] on div at bounding box center [358, 89] width 172 height 167
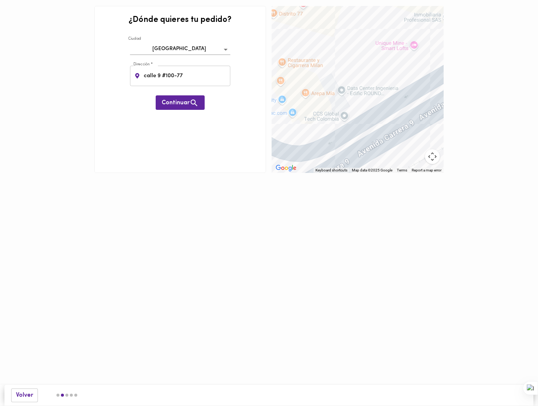
click at [417, 48] on div at bounding box center [358, 89] width 172 height 167
click at [415, 45] on div at bounding box center [358, 89] width 172 height 167
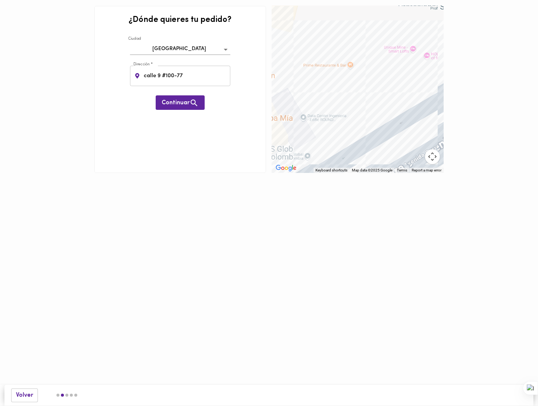
click at [415, 45] on div at bounding box center [358, 89] width 172 height 167
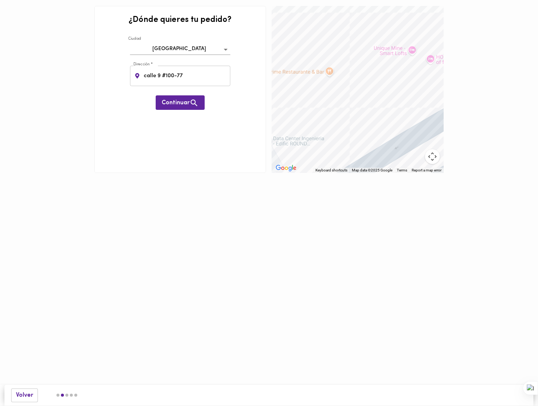
click at [410, 49] on div at bounding box center [358, 89] width 172 height 167
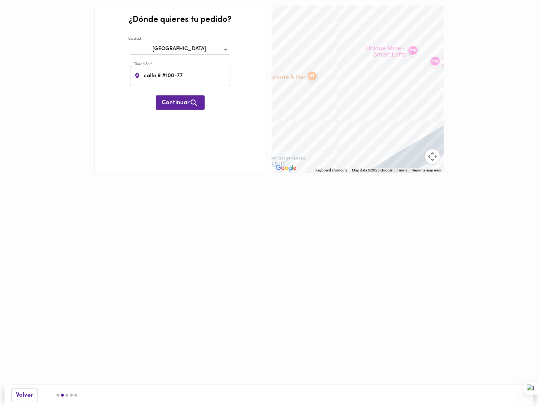
click at [410, 49] on div at bounding box center [358, 89] width 172 height 167
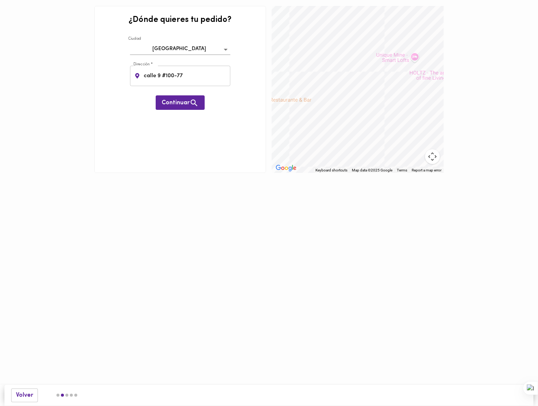
click at [417, 57] on div at bounding box center [358, 89] width 172 height 167
click at [417, 56] on div at bounding box center [358, 89] width 172 height 167
click at [375, 58] on div at bounding box center [358, 89] width 172 height 167
drag, startPoint x: 385, startPoint y: 52, endPoint x: 380, endPoint y: 56, distance: 6.8
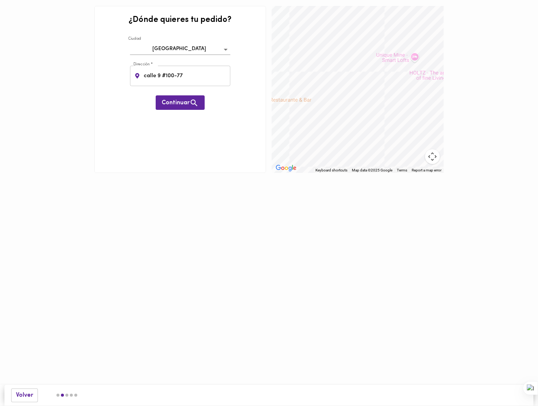
click at [384, 53] on div at bounding box center [358, 89] width 172 height 167
click at [381, 61] on div at bounding box center [358, 89] width 172 height 167
drag, startPoint x: 386, startPoint y: 56, endPoint x: 184, endPoint y: 75, distance: 203.2
click at [184, 75] on div "¿Dónde quieres tu pedido? Ciudad Bogotá bogota Dirección * calle 9 #100-77 Dire…" at bounding box center [269, 89] width 532 height 173
drag, startPoint x: 182, startPoint y: 74, endPoint x: 101, endPoint y: 85, distance: 81.7
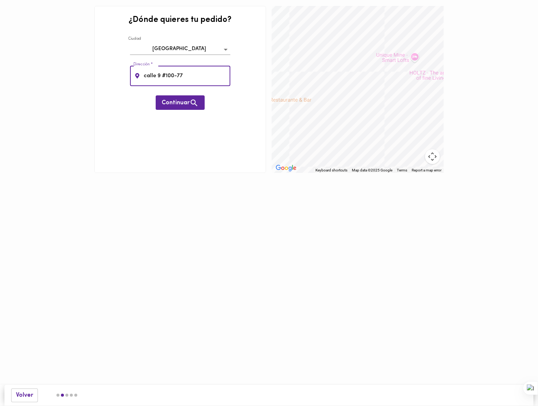
click at [103, 80] on div "¿Dónde quieres tu pedido? Ciudad Bogotá bogota Dirección * calle 9 #100-77 Dire…" at bounding box center [180, 89] width 172 height 167
click at [426, 161] on button "Map camera controls" at bounding box center [432, 156] width 15 height 15
click at [412, 155] on button "Zoom out" at bounding box center [413, 156] width 15 height 15
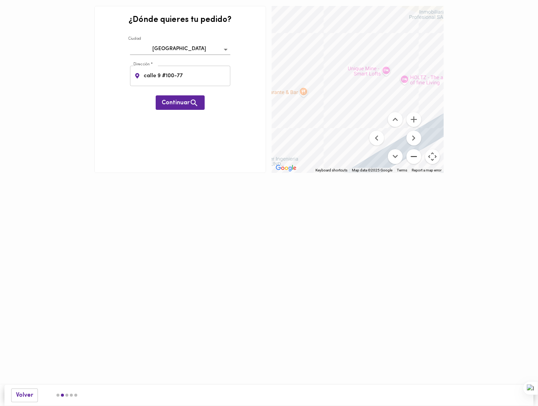
click at [413, 157] on button "Zoom out" at bounding box center [413, 156] width 15 height 15
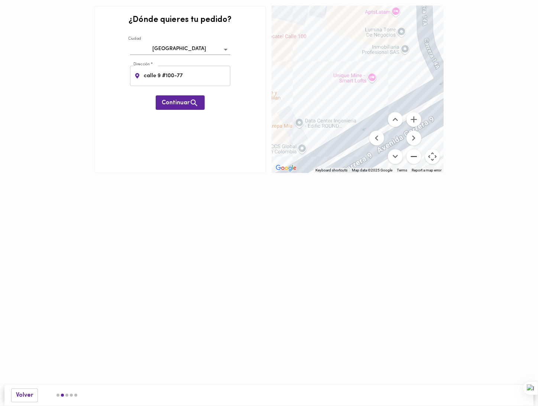
click at [413, 157] on button "Zoom out" at bounding box center [413, 156] width 15 height 15
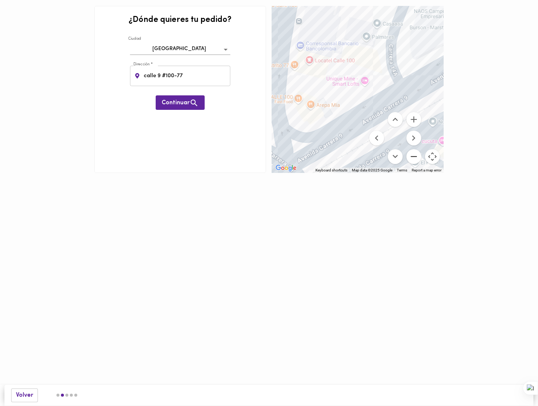
click at [413, 157] on button "Zoom out" at bounding box center [413, 156] width 15 height 15
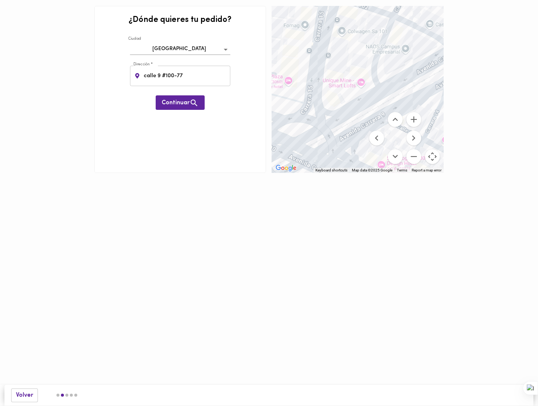
click at [361, 81] on div at bounding box center [358, 89] width 172 height 167
click at [357, 90] on div at bounding box center [358, 89] width 172 height 167
click at [360, 85] on div at bounding box center [358, 89] width 172 height 167
click at [144, 77] on input "calle 9 #100-77" at bounding box center [186, 76] width 88 height 20
drag, startPoint x: 163, startPoint y: 77, endPoint x: 156, endPoint y: 77, distance: 7.8
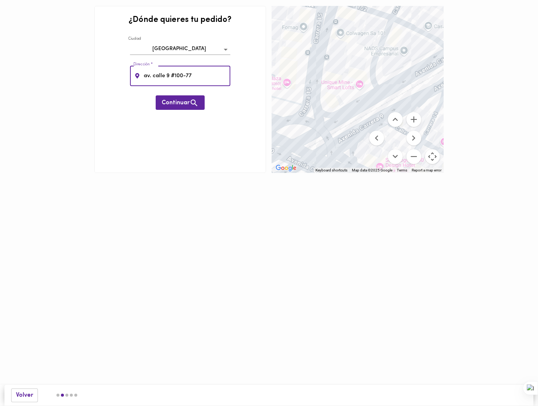
click at [156, 77] on input "av. calle 9 #100-77" at bounding box center [186, 76] width 88 height 20
type input "av. carrera 9 #100-77"
click at [176, 104] on span "Continuar" at bounding box center [180, 102] width 37 height 9
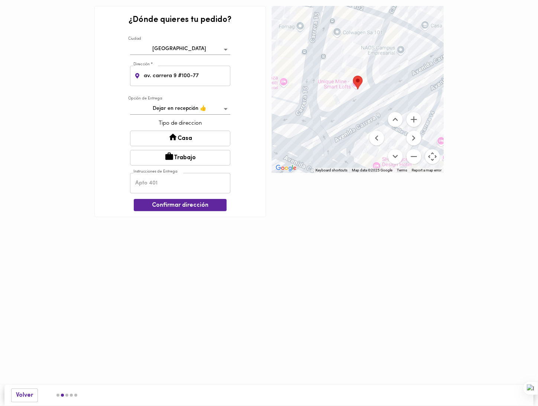
click at [209, 137] on button "Casa" at bounding box center [180, 139] width 100 height 16
click at [172, 186] on input "text" at bounding box center [180, 184] width 100 height 20
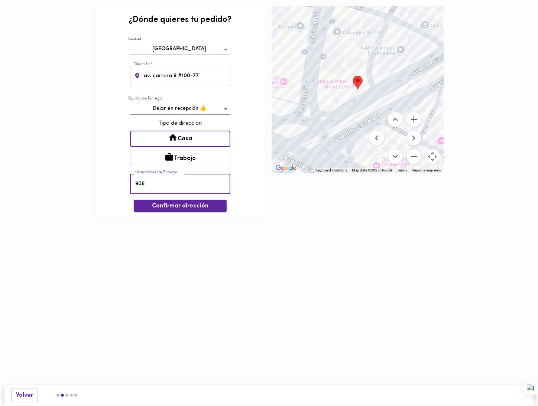
type input "906"
click at [200, 207] on span "Confirmar dirección" at bounding box center [180, 206] width 81 height 7
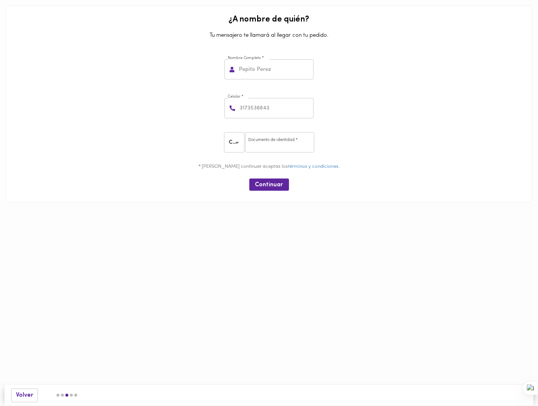
click at [277, 76] on input "text" at bounding box center [275, 69] width 76 height 20
click at [416, 135] on div "CC CC ​ Documento de identidad * Documento de identidad *" at bounding box center [269, 143] width 521 height 34
click at [268, 74] on input "text" at bounding box center [275, 69] width 76 height 20
type input "Natalia Tobal"
click at [276, 110] on input "number" at bounding box center [275, 108] width 75 height 20
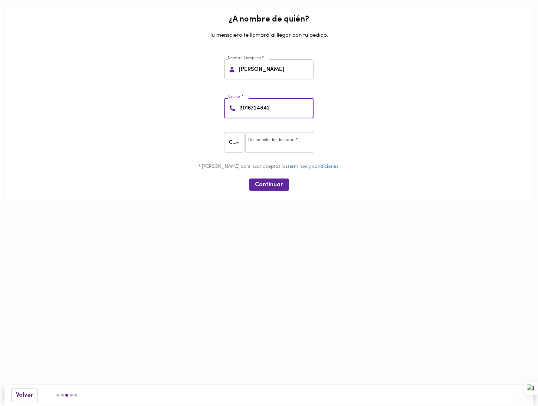
type input "3016724842"
click at [290, 145] on input "number" at bounding box center [279, 142] width 69 height 20
click at [239, 141] on body "¿A nombre de quién? Tu mensajero te llamará al llegar con tu pedido. Nombre Com…" at bounding box center [269, 112] width 538 height 225
click at [25, 398] on div at bounding box center [269, 203] width 538 height 406
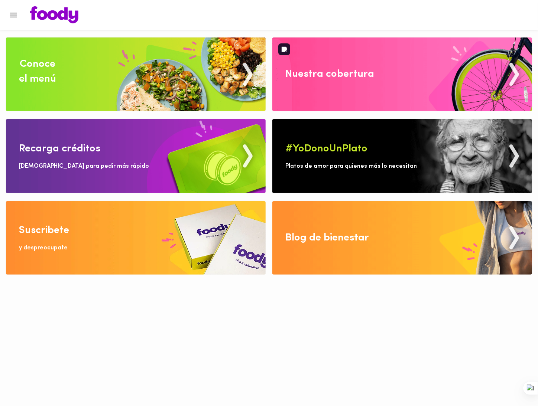
click at [376, 88] on img at bounding box center [402, 74] width 260 height 74
click at [382, 223] on img at bounding box center [402, 238] width 260 height 74
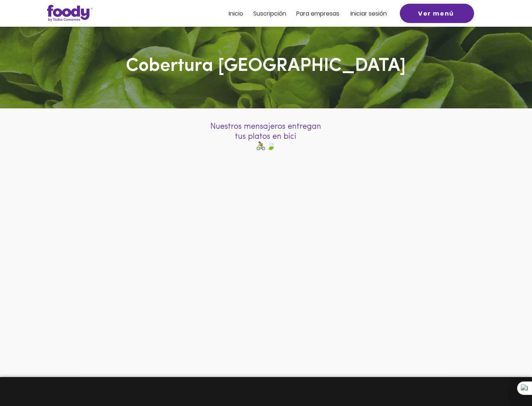
click at [374, 16] on span "Iniciar sesión" at bounding box center [369, 13] width 36 height 9
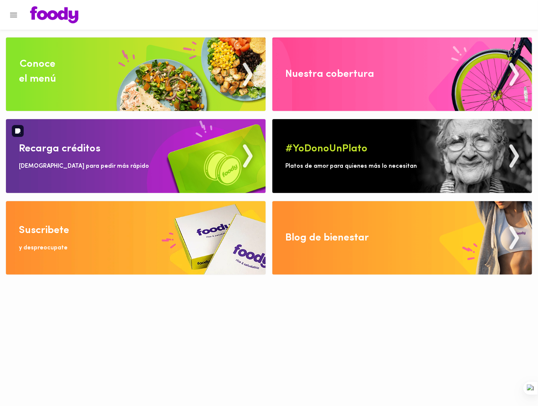
click at [132, 162] on img at bounding box center [136, 156] width 260 height 74
click at [120, 236] on img at bounding box center [136, 238] width 260 height 74
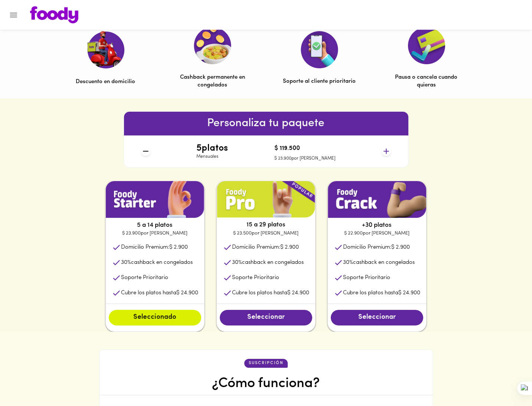
scroll to position [260, 0]
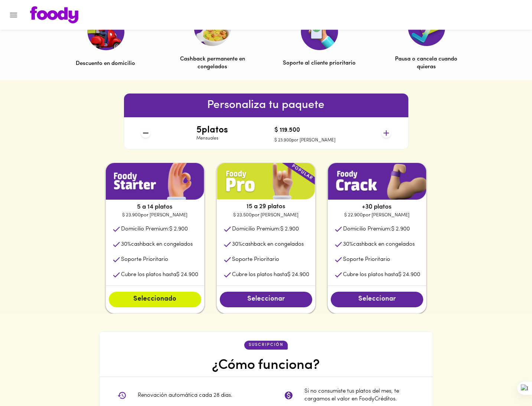
click at [371, 299] on span "Seleccionar" at bounding box center [377, 300] width 78 height 8
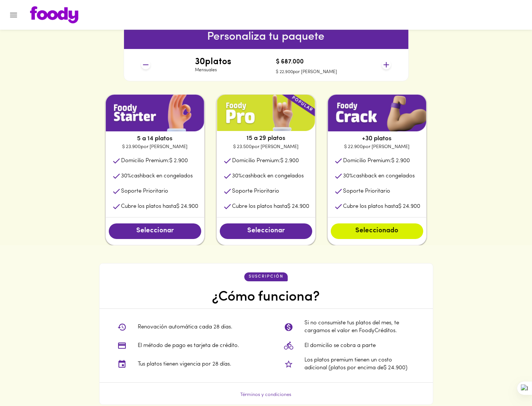
scroll to position [371, 0]
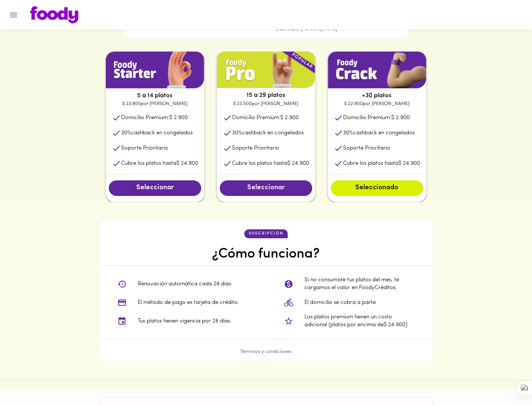
click at [277, 191] on span "Seleccionar" at bounding box center [266, 188] width 78 height 8
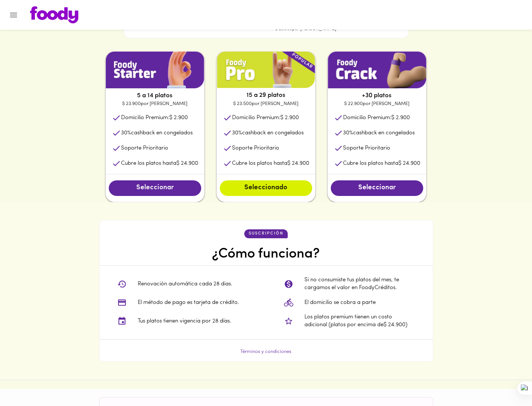
click at [196, 188] on button "Seleccionar" at bounding box center [155, 188] width 92 height 16
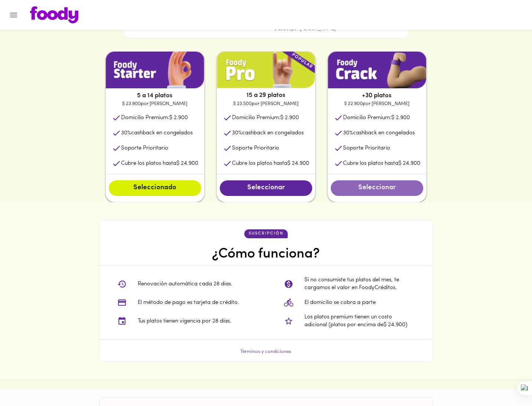
drag, startPoint x: 380, startPoint y: 188, endPoint x: 376, endPoint y: 193, distance: 6.7
click at [380, 188] on span "Seleccionar" at bounding box center [377, 188] width 78 height 8
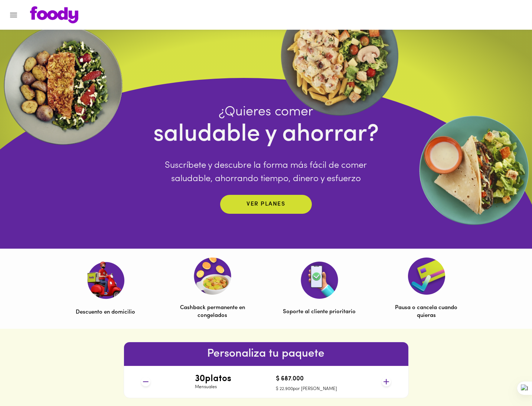
scroll to position [0, 0]
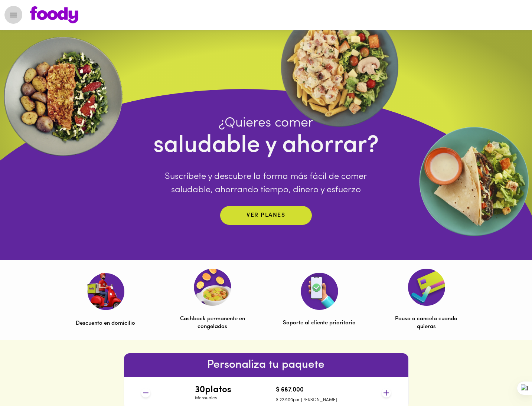
click at [16, 16] on icon "Menu" at bounding box center [13, 14] width 9 height 9
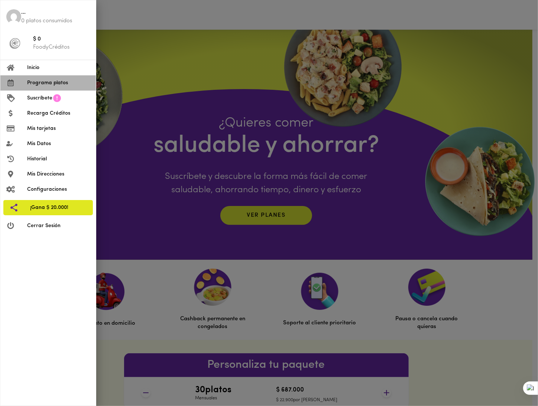
click at [49, 85] on span "Programa platos" at bounding box center [58, 83] width 63 height 8
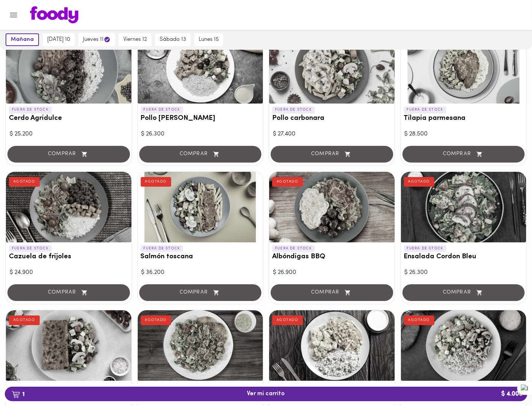
scroll to position [6, 0]
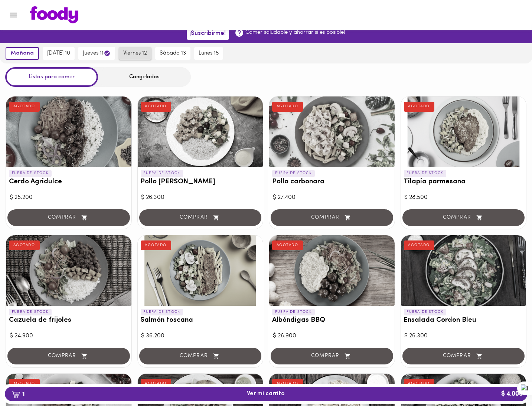
click at [139, 56] on span "viernes 12" at bounding box center [135, 53] width 24 height 7
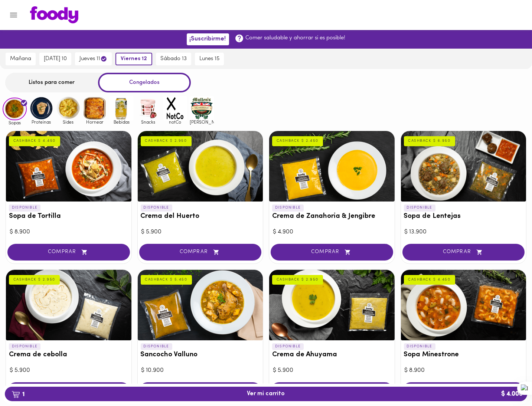
click at [52, 91] on div "Listos para comer" at bounding box center [51, 83] width 93 height 20
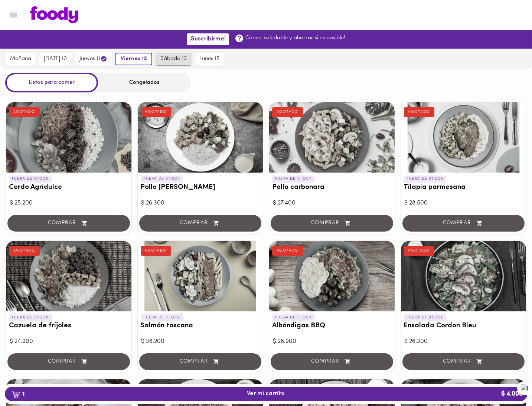
click at [186, 58] on span "sábado 13" at bounding box center [173, 59] width 26 height 7
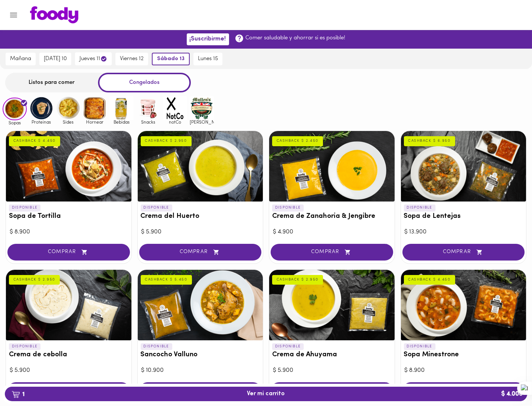
click at [60, 82] on div "Listos para comer" at bounding box center [51, 83] width 93 height 20
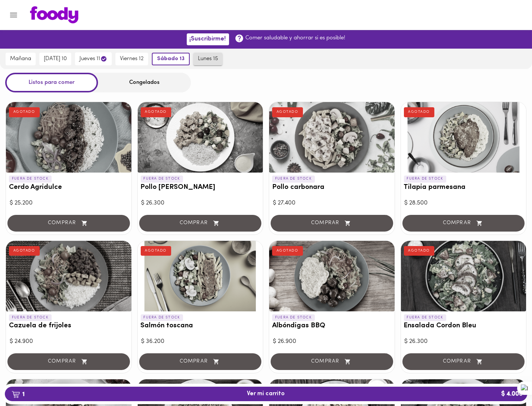
click at [215, 58] on span "lunes 15" at bounding box center [208, 59] width 20 height 7
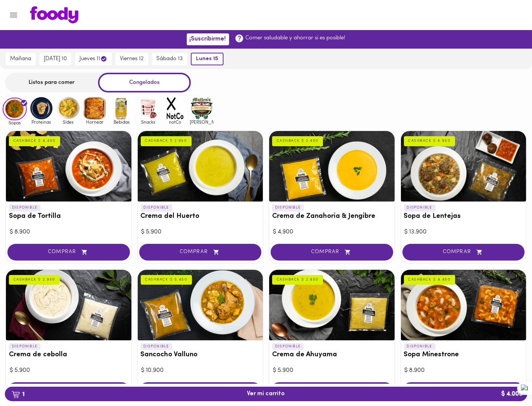
click at [69, 74] on div "Listos para comer" at bounding box center [51, 83] width 93 height 20
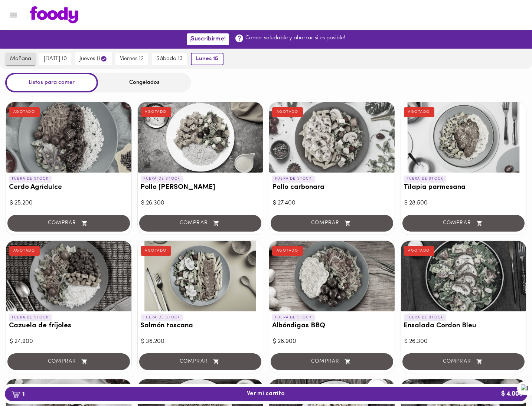
click at [21, 59] on span "mañana" at bounding box center [20, 59] width 21 height 7
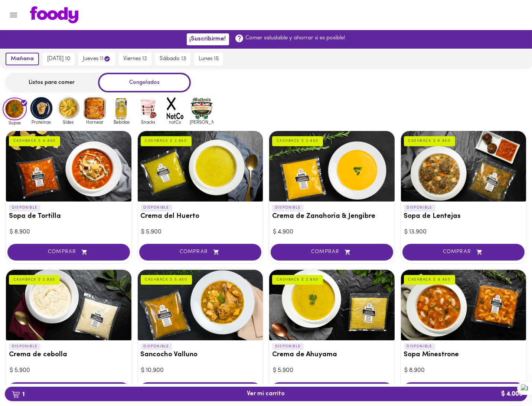
click at [52, 92] on div "Listos para comer" at bounding box center [51, 83] width 93 height 20
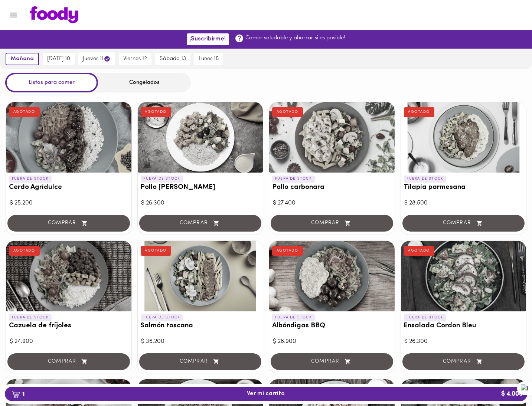
click at [58, 84] on div "Listos para comer" at bounding box center [51, 83] width 93 height 20
click at [255, 395] on span "1 Ver mi carrito $ 4.000" at bounding box center [266, 394] width 38 height 7
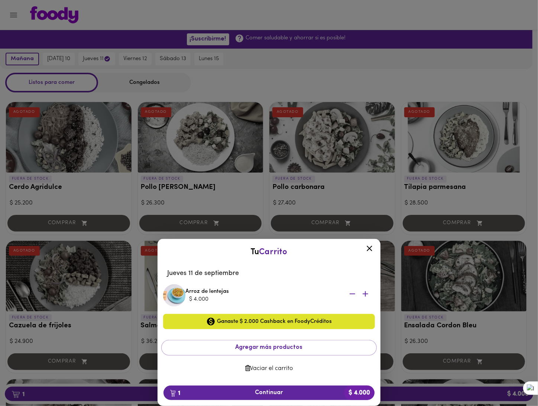
click at [258, 364] on button "Vaciar el carrito" at bounding box center [268, 369] width 215 height 14
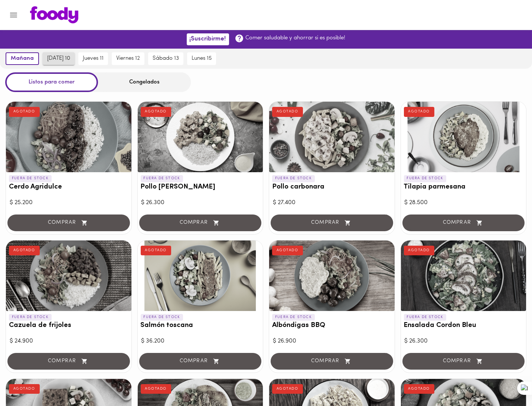
click at [64, 55] on span "[DATE] 10" at bounding box center [58, 58] width 23 height 7
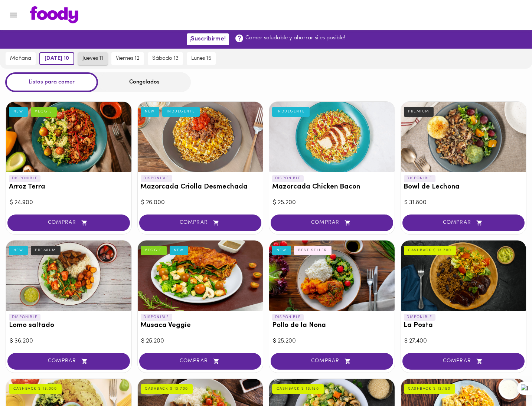
click at [108, 62] on button "jueves 11" at bounding box center [93, 58] width 30 height 13
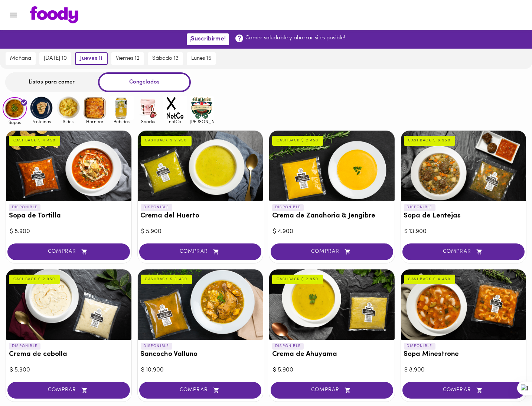
click at [75, 82] on div "Listos para comer" at bounding box center [51, 82] width 93 height 20
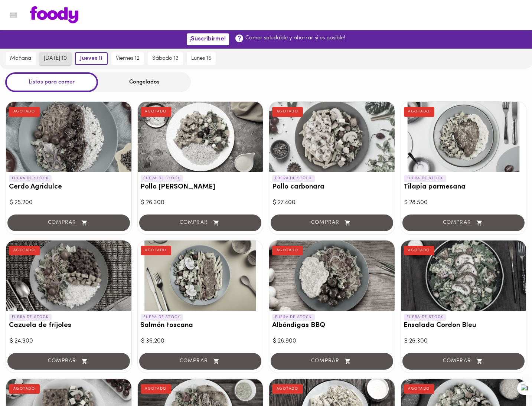
click at [65, 55] on span "miércoles 10" at bounding box center [55, 58] width 23 height 7
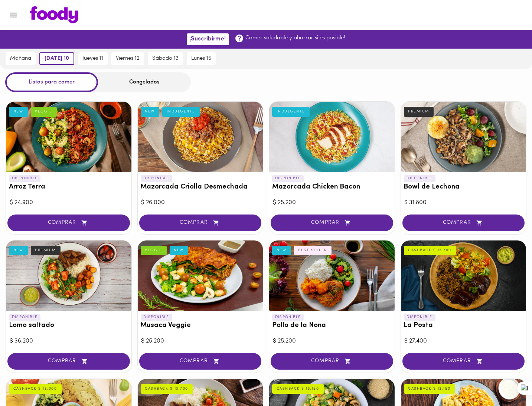
click at [84, 145] on div at bounding box center [68, 137] width 125 height 71
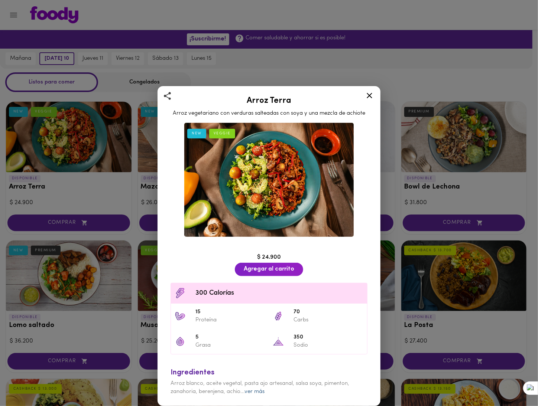
click at [261, 394] on link "ver más" at bounding box center [254, 392] width 20 height 6
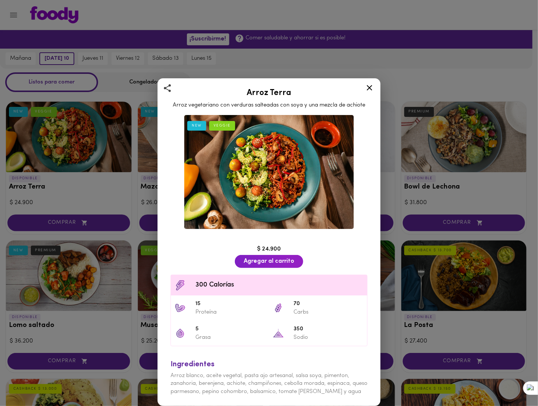
click at [368, 90] on icon at bounding box center [369, 87] width 9 height 9
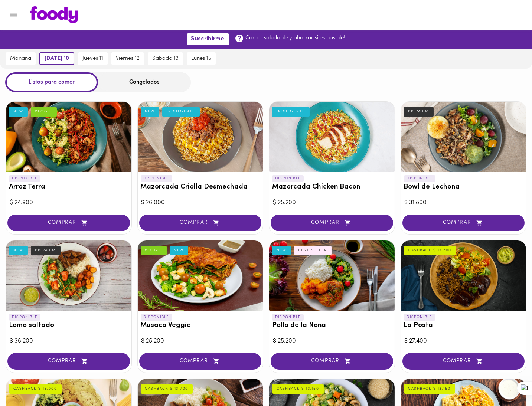
click at [332, 140] on div at bounding box center [331, 137] width 125 height 71
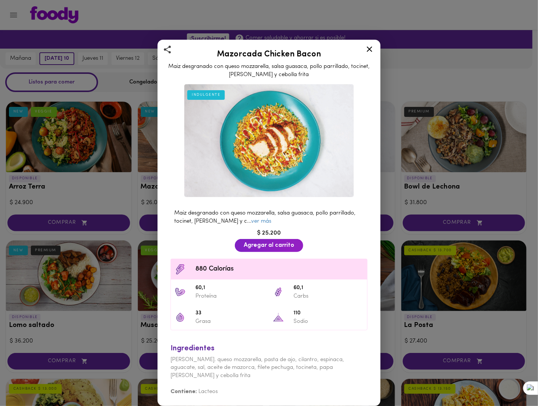
click at [367, 53] on icon at bounding box center [369, 49] width 9 height 9
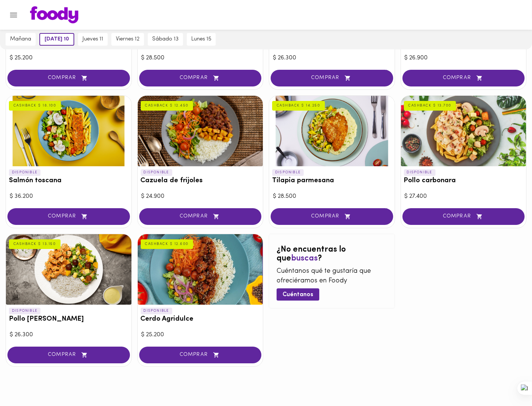
scroll to position [562, 0]
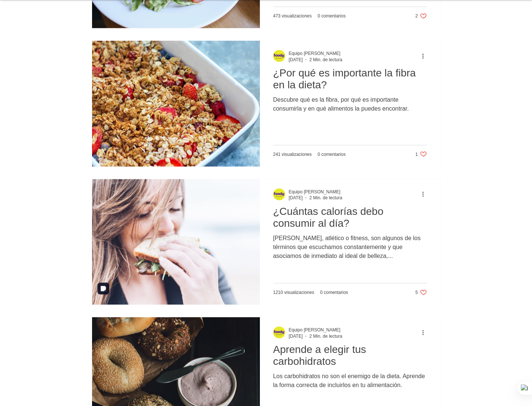
scroll to position [3120, 0]
